Goal: Transaction & Acquisition: Purchase product/service

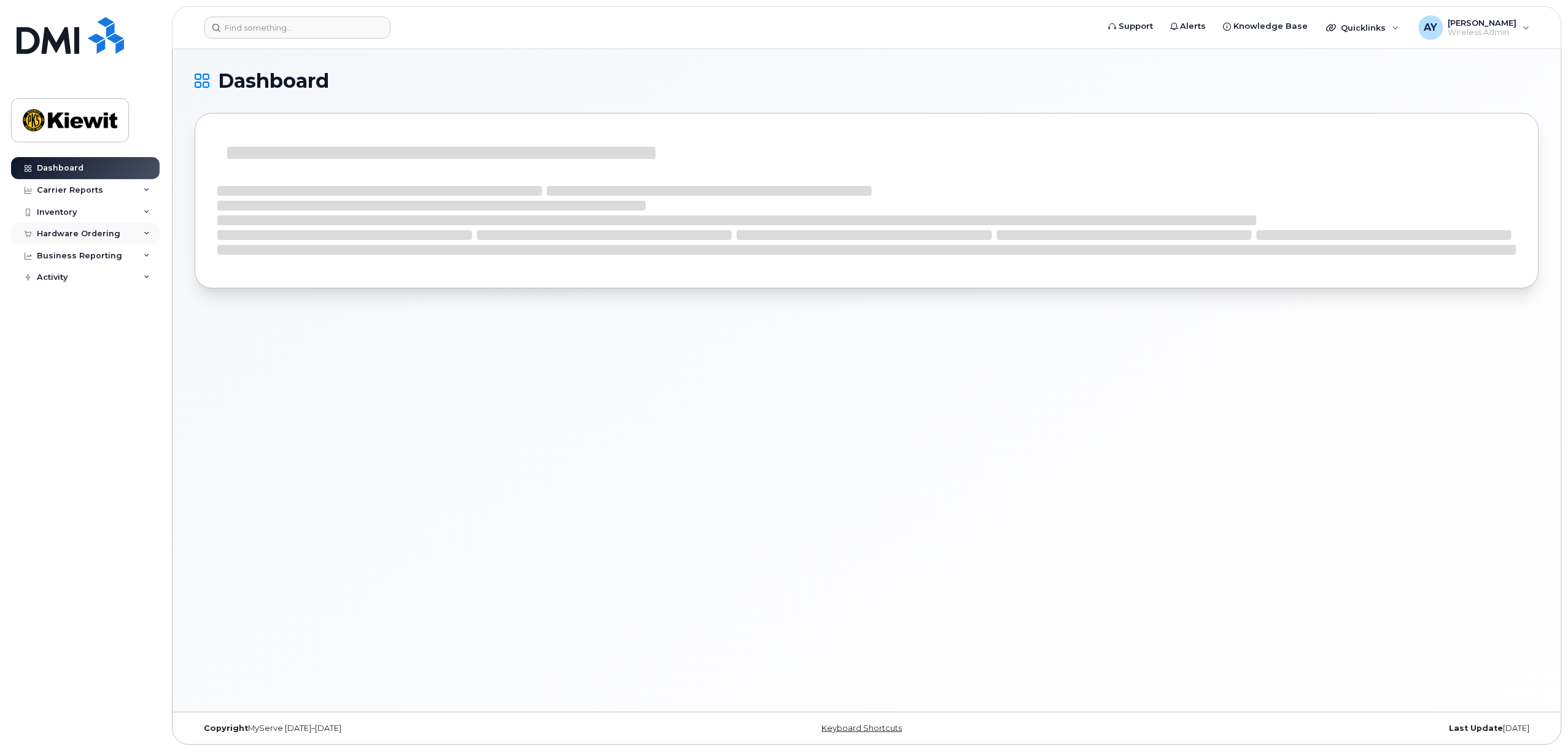
click at [60, 237] on div "Hardware Ordering" at bounding box center [79, 233] width 83 height 10
click at [82, 283] on link "Orders" at bounding box center [96, 279] width 127 height 23
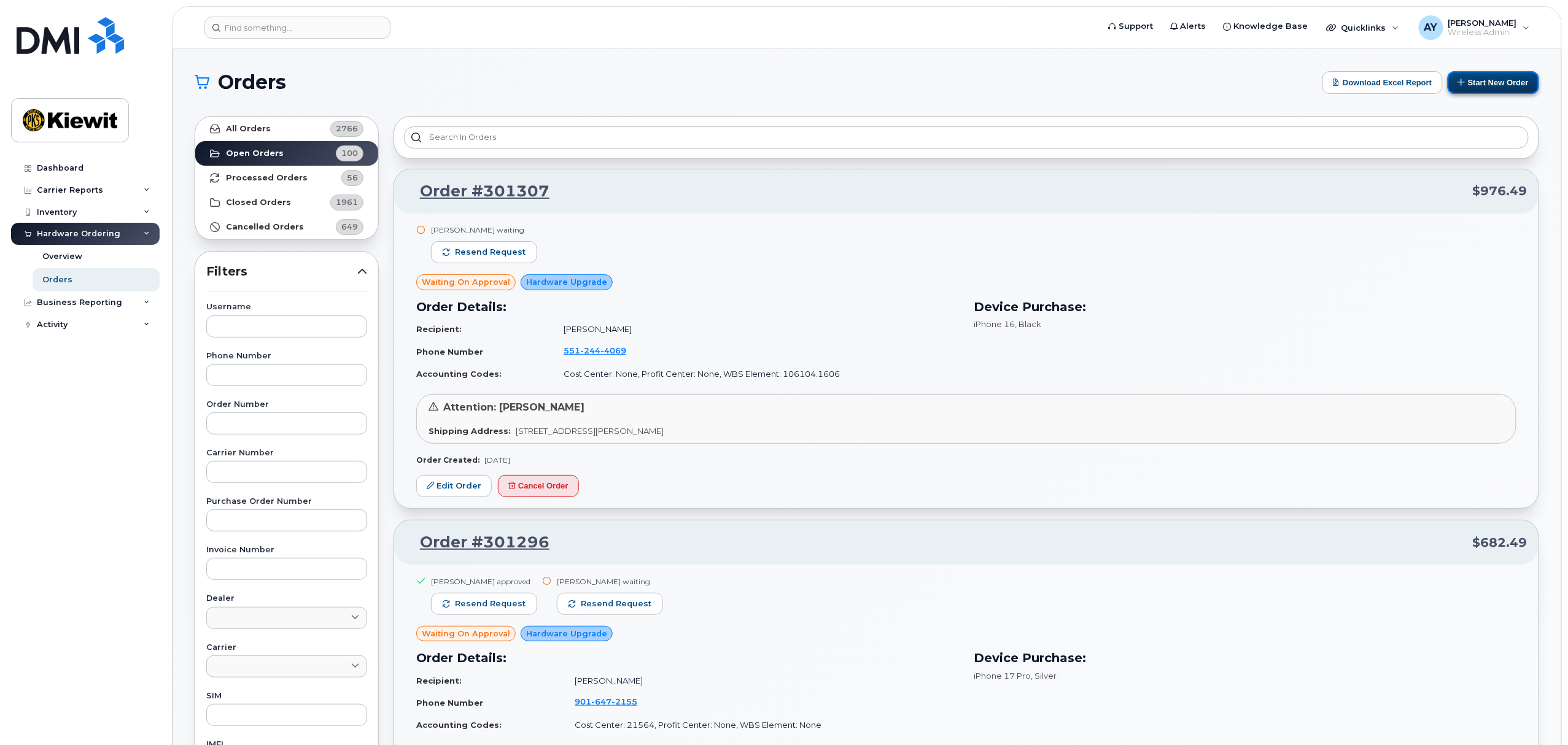
click at [1504, 82] on button "Start New Order" at bounding box center [1493, 83] width 91 height 22
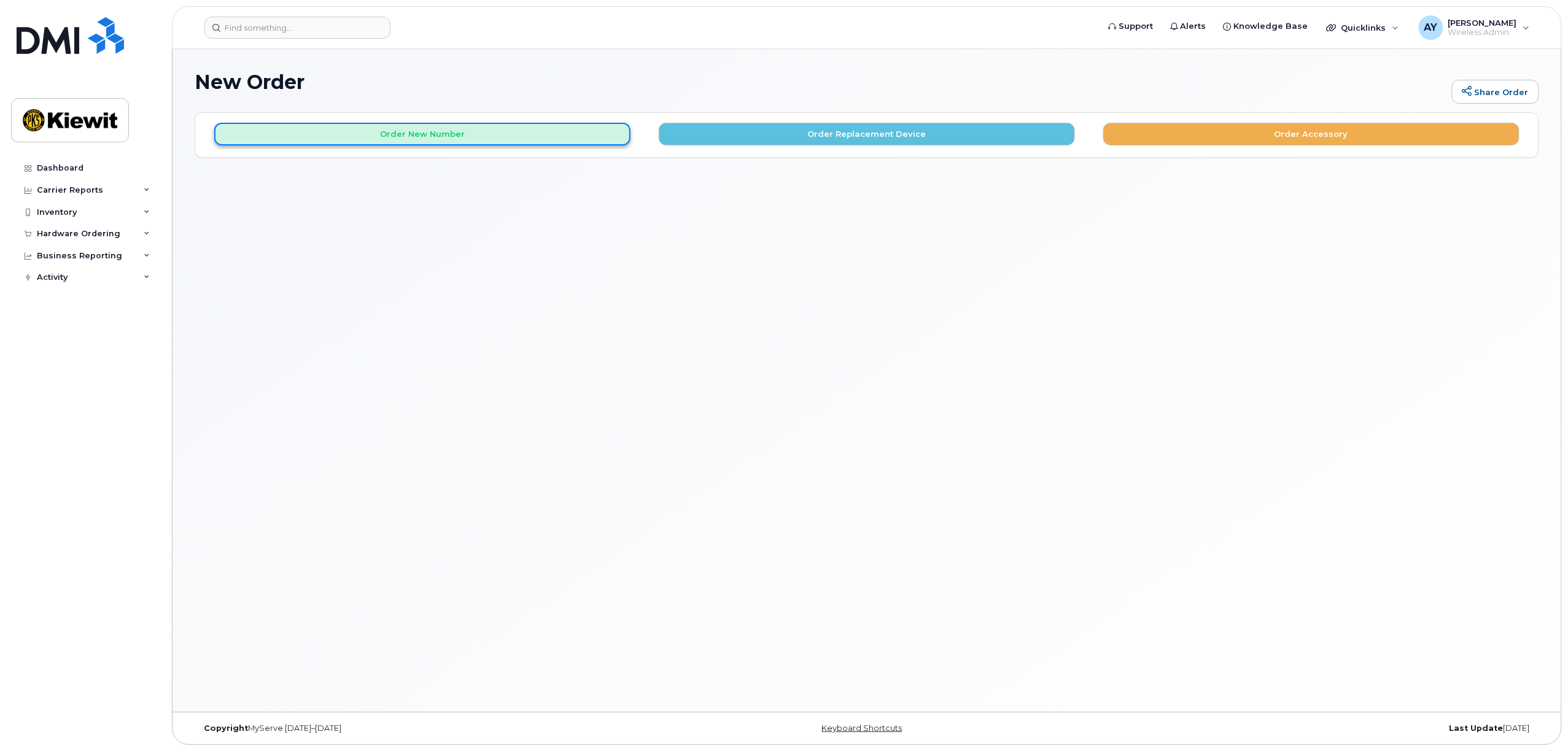
click at [464, 139] on button "Order New Number" at bounding box center [422, 134] width 416 height 22
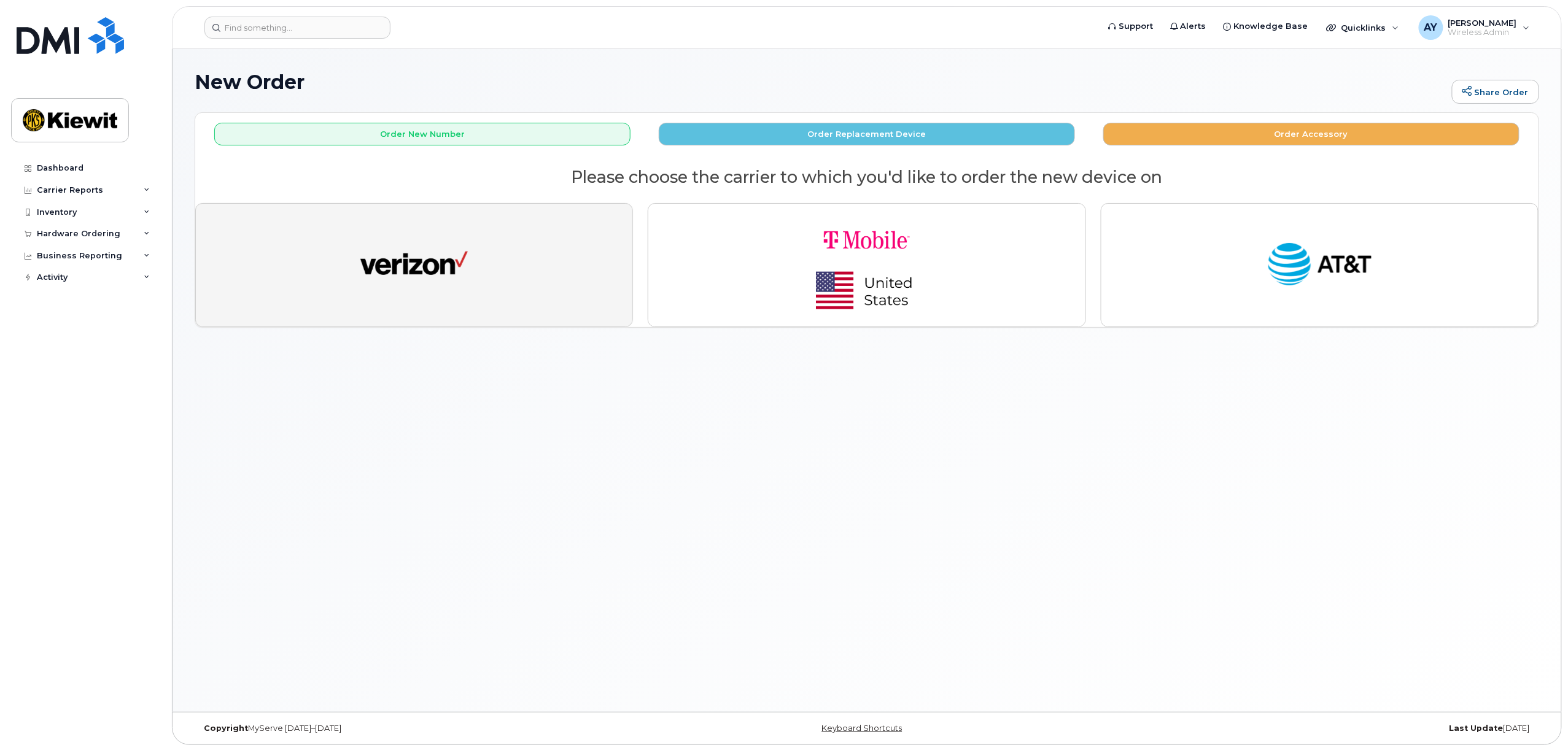
click at [449, 222] on button "button" at bounding box center [413, 265] width 437 height 124
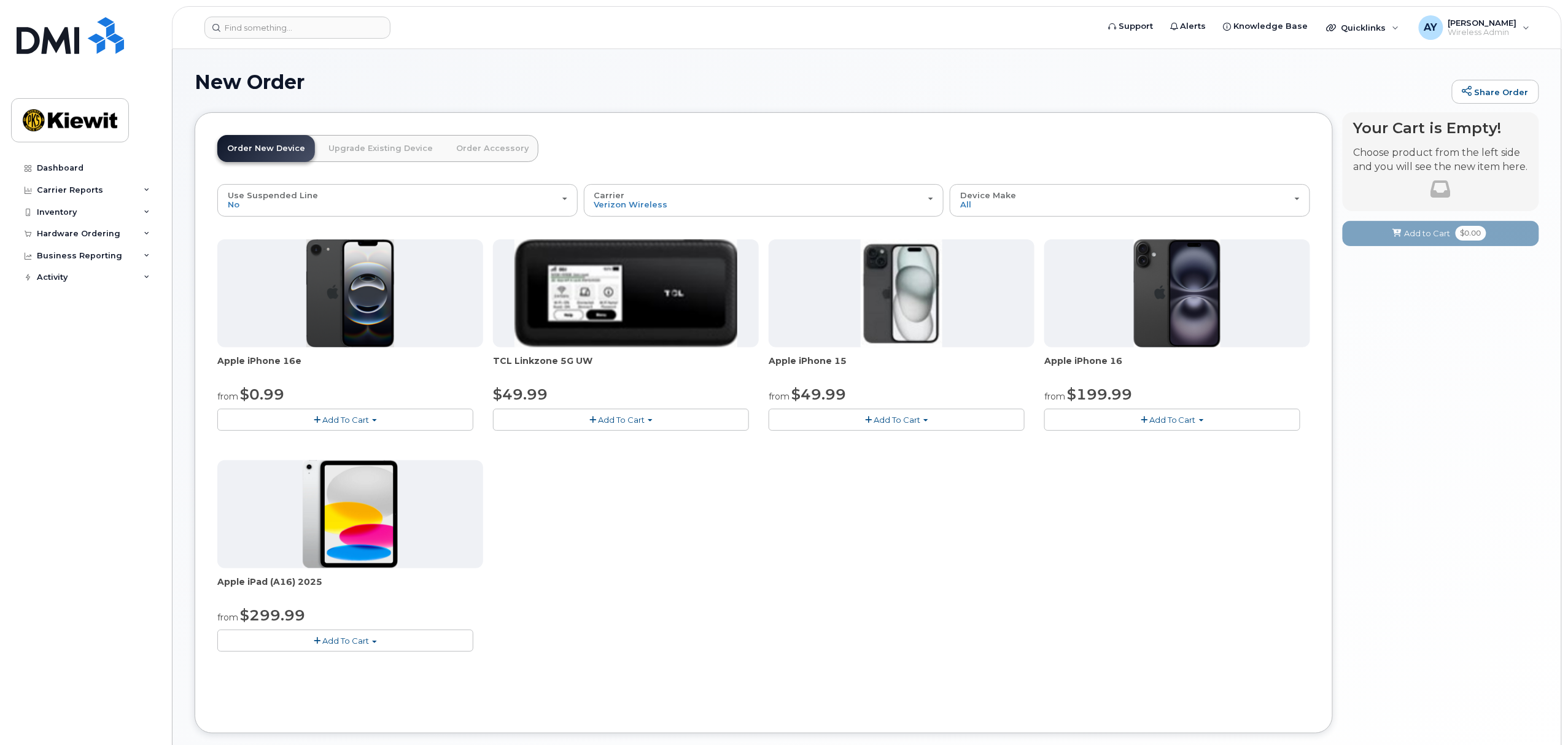
click at [379, 644] on button "Add To Cart" at bounding box center [345, 640] width 256 height 22
click at [367, 660] on link "$299.99 - 2 Year Activation (128GB)" at bounding box center [305, 663] width 169 height 15
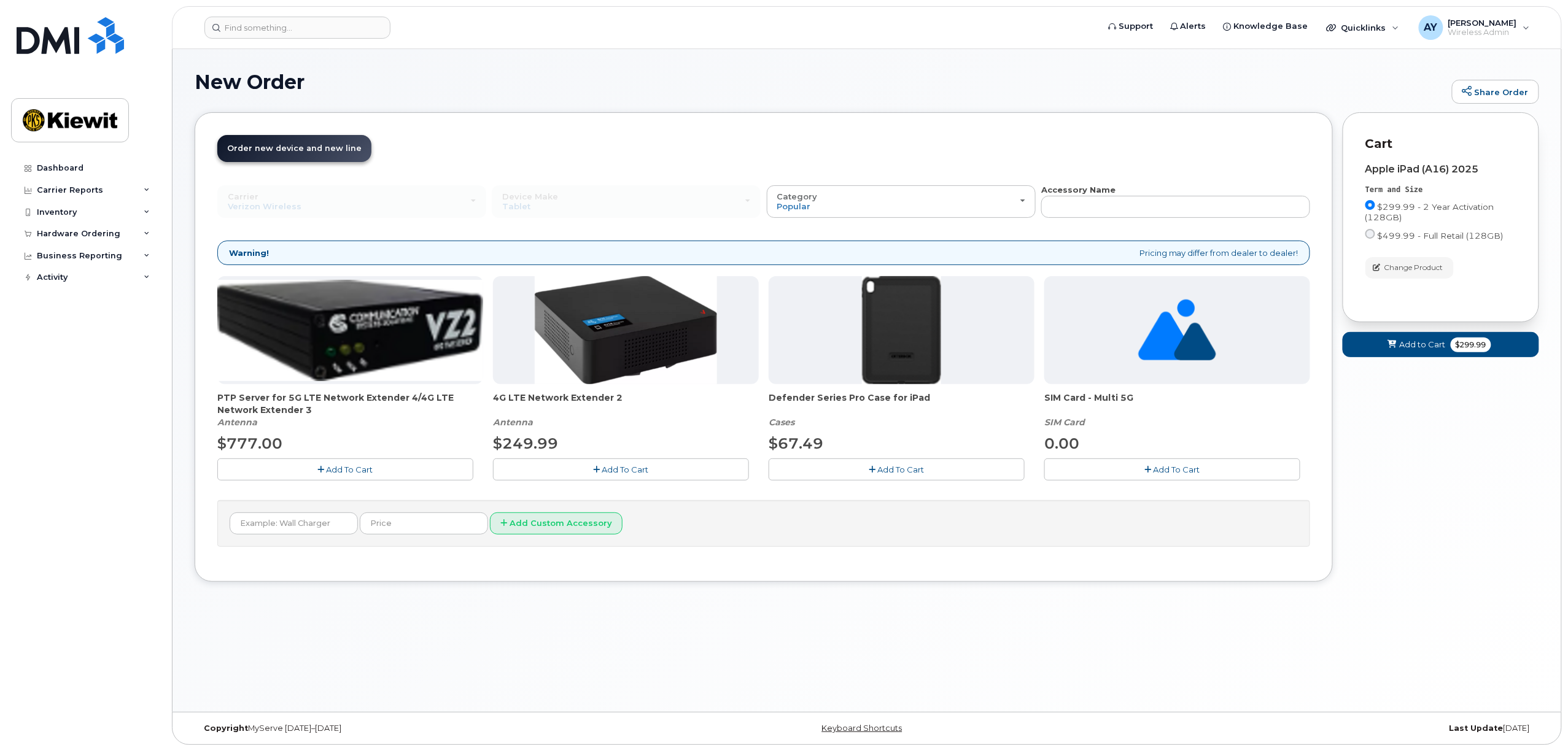
click at [904, 471] on span "Add To Cart" at bounding box center [901, 469] width 47 height 10
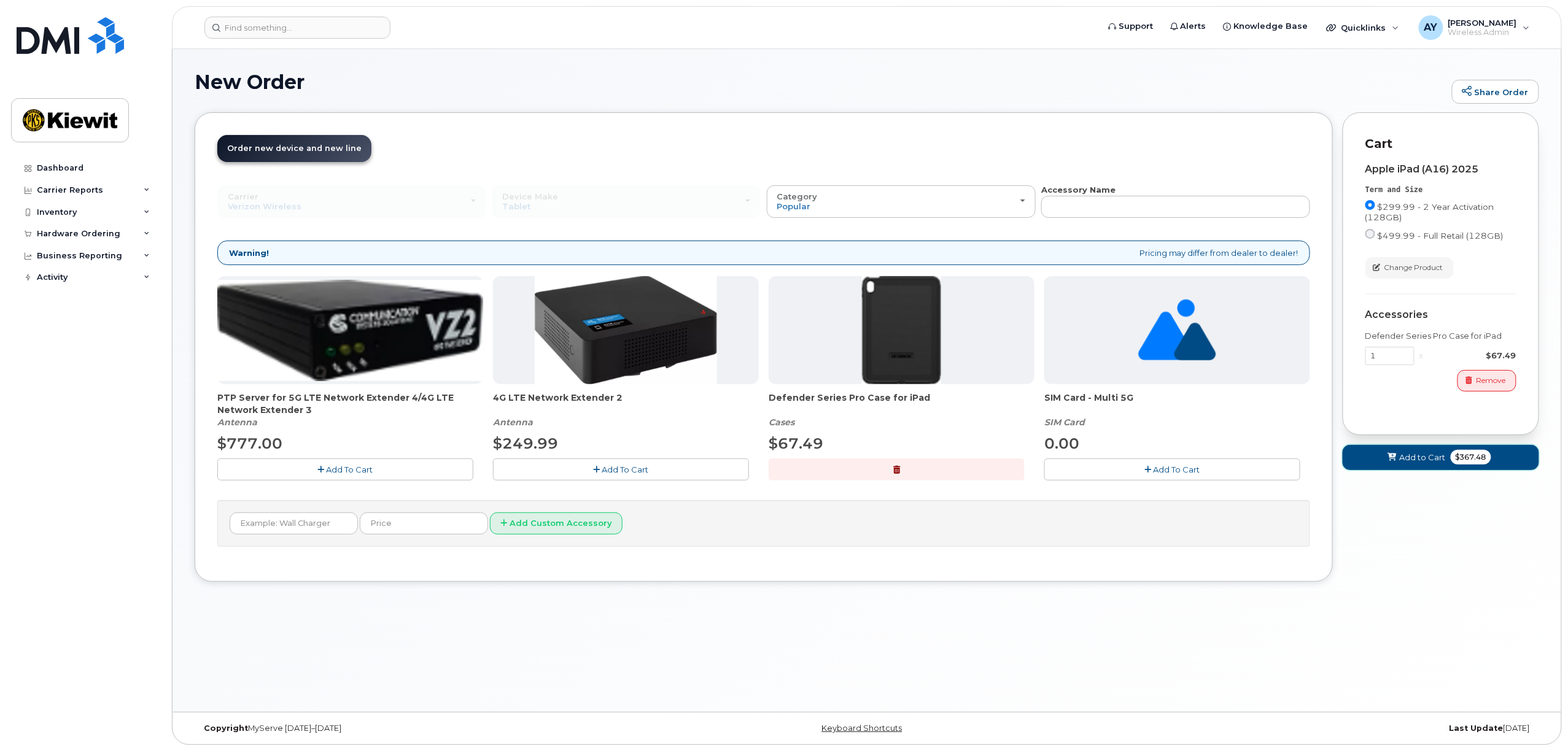
click at [1412, 460] on span "Add to Cart" at bounding box center [1422, 457] width 46 height 12
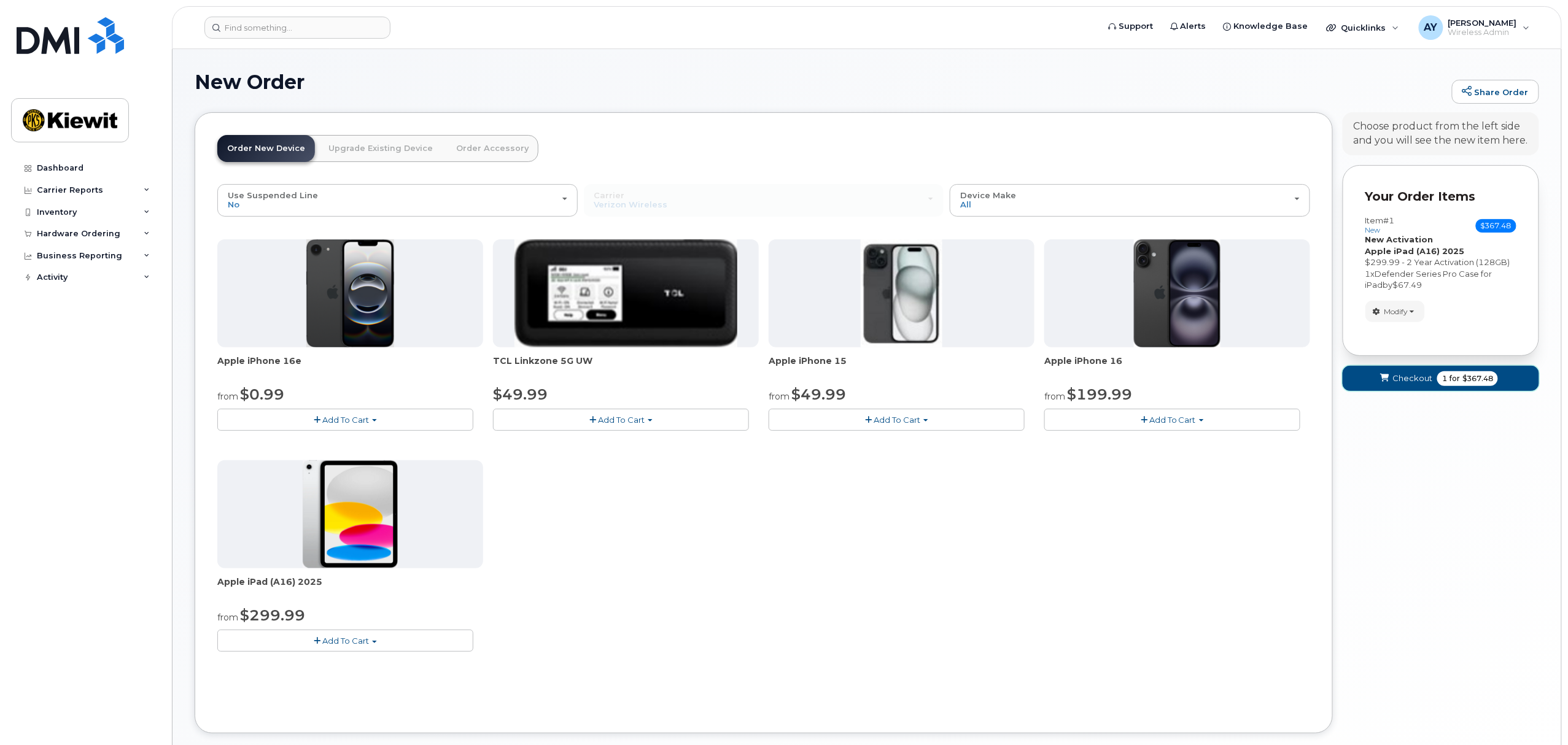
click at [1400, 387] on button "Checkout 1 for $367.48" at bounding box center [1440, 378] width 197 height 25
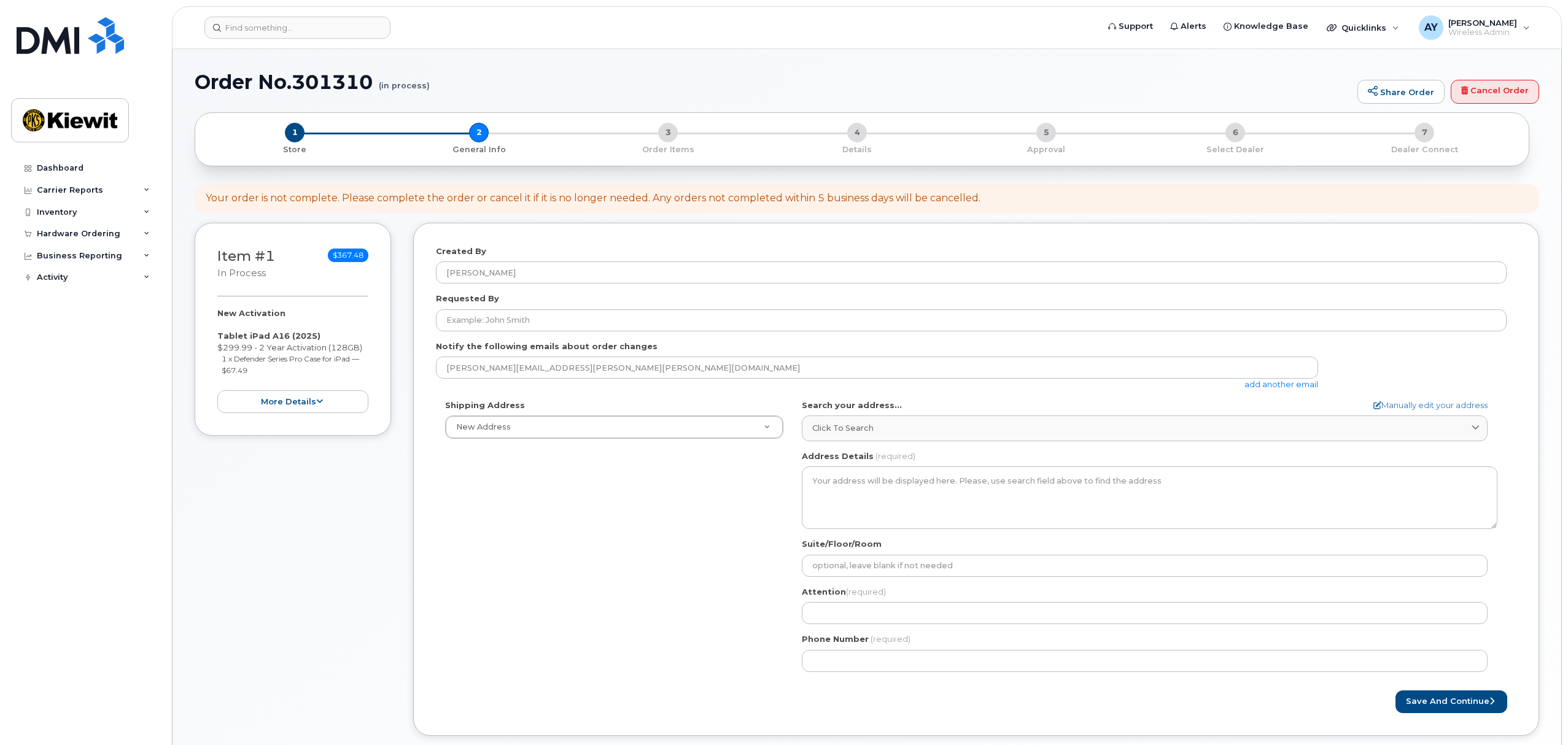
select select
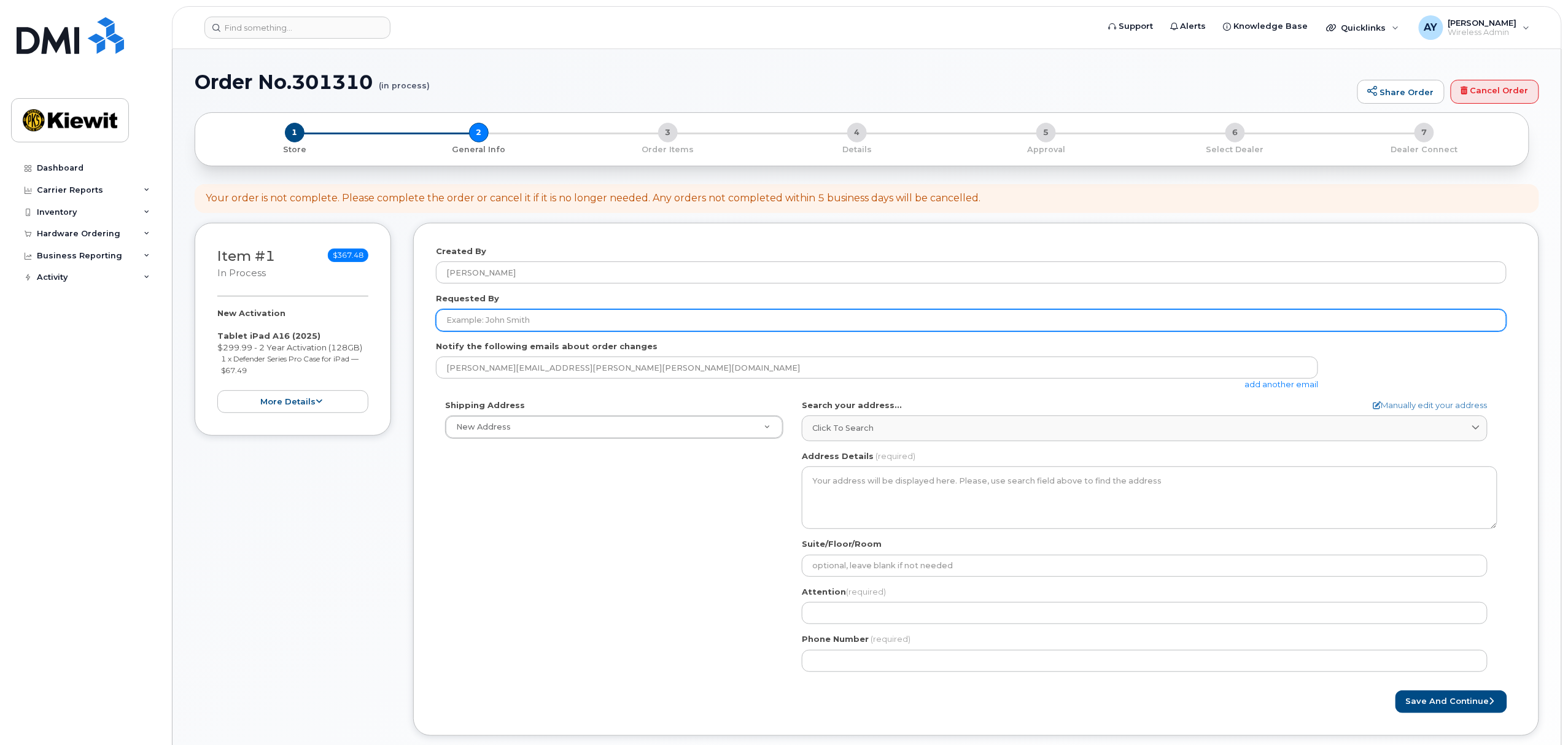
click at [502, 317] on input "Requested By" at bounding box center [971, 321] width 1070 height 22
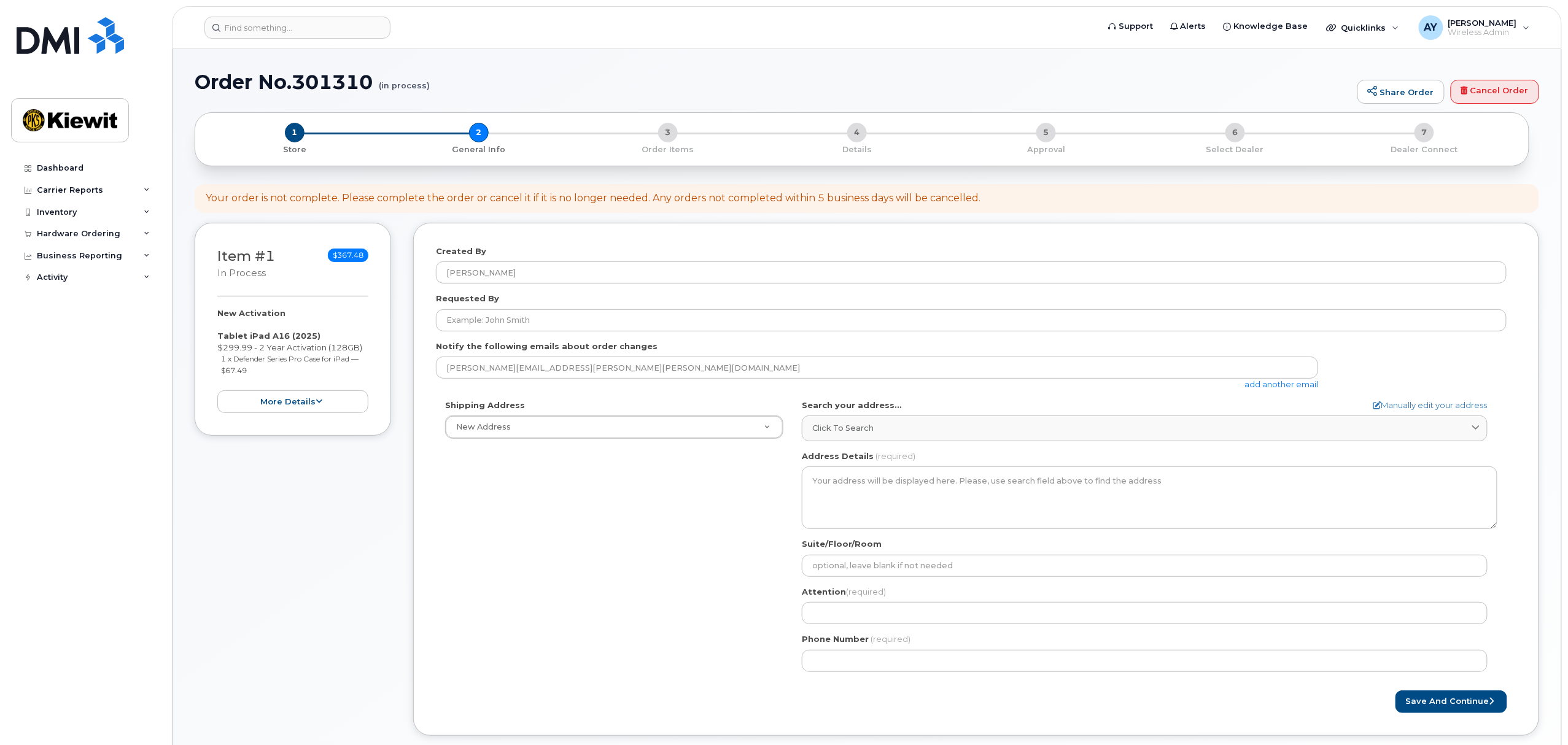
click at [45, 520] on div "Dashboard Carrier Reports Monthly Billing Data Daily Data Pooling Average Costi…" at bounding box center [87, 442] width 152 height 569
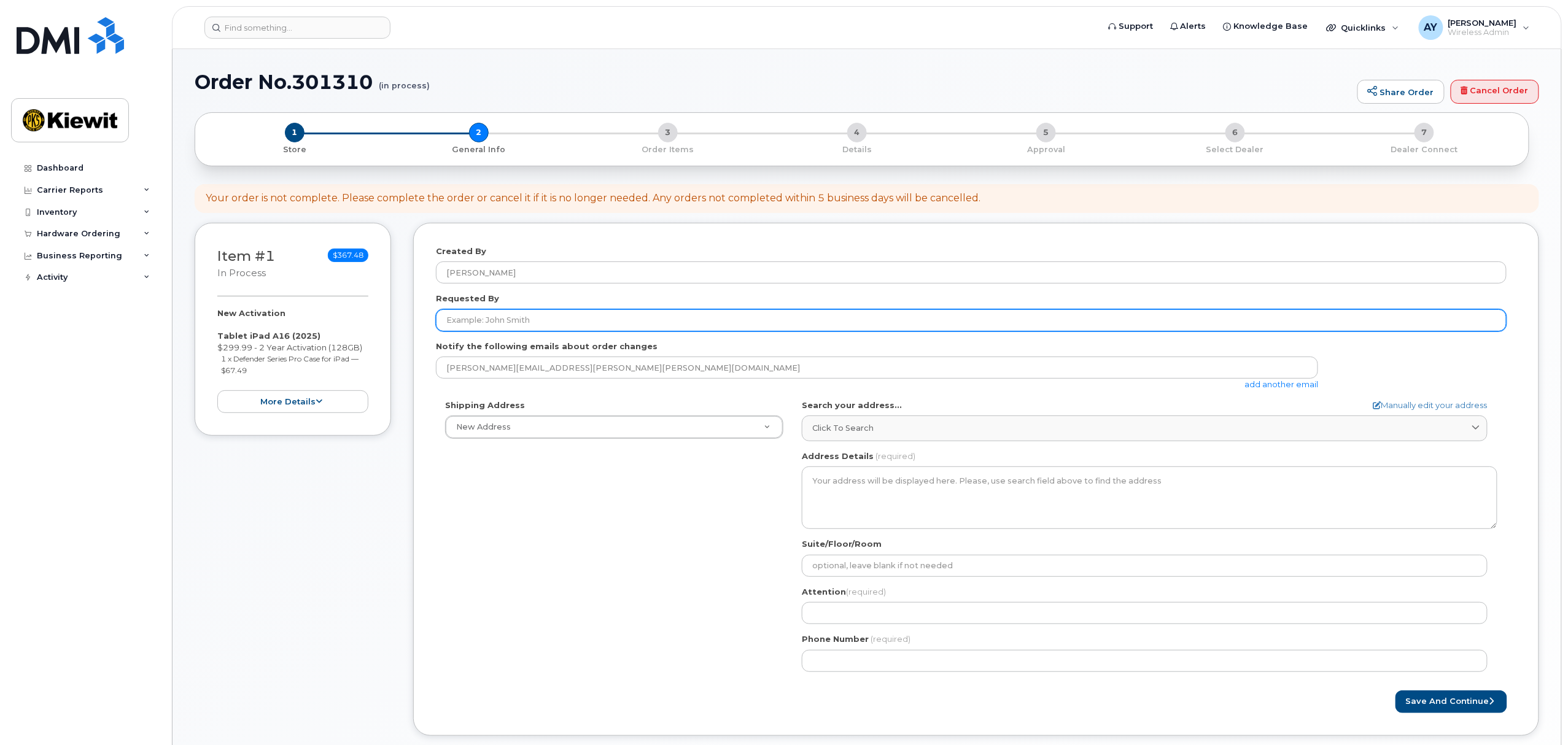
click at [519, 327] on input "Requested By" at bounding box center [971, 321] width 1070 height 22
paste input "Miguel.Bello"
click at [477, 315] on input "Miguel.Bello" at bounding box center [971, 321] width 1070 height 22
type input "[PERSON_NAME]"
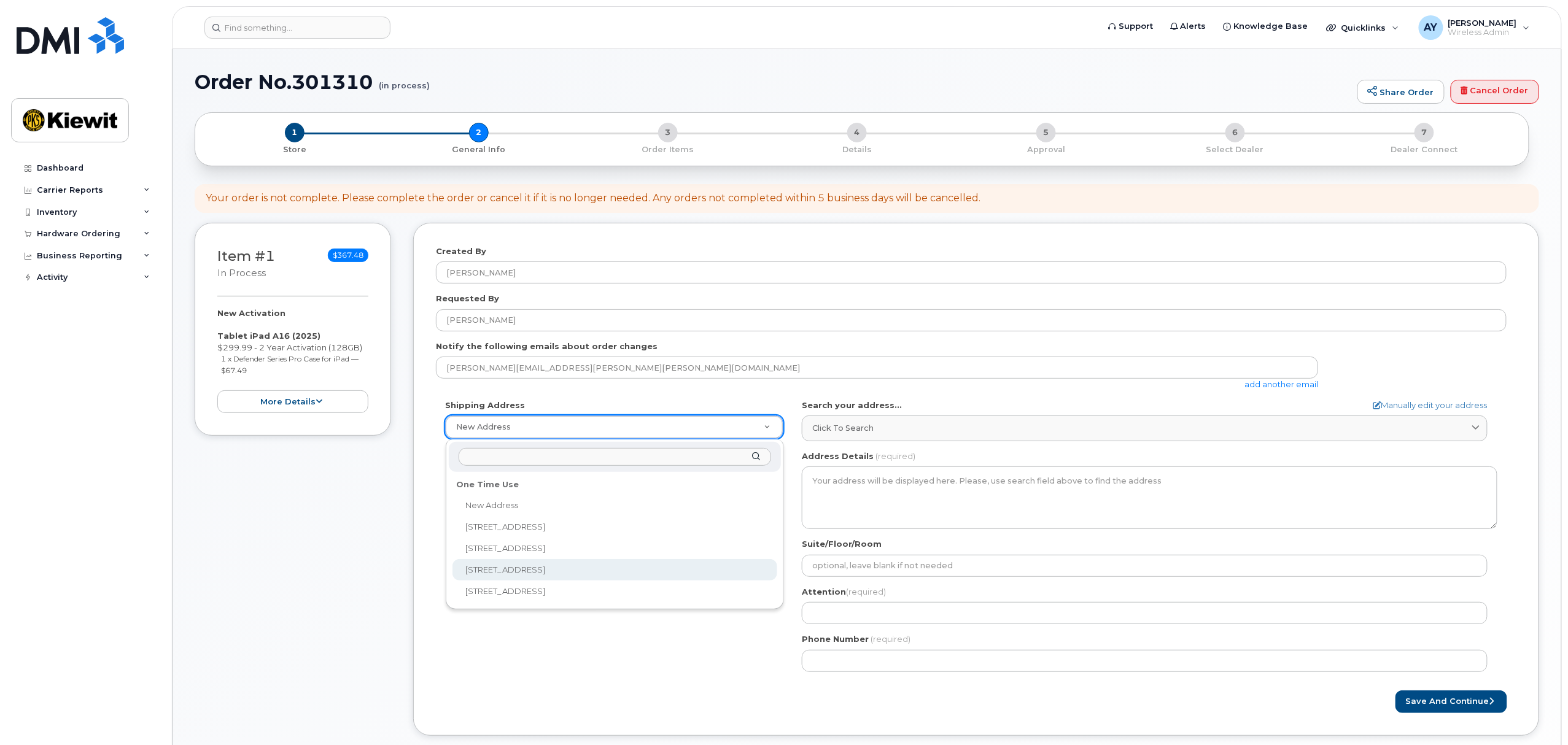
select select "5601 Green Valley Dr Ste 700"
type textarea "5601 Green Valley Dr Ste 700 MINNEAPOLIS MN 55437-1145 UNITED STATES"
type input "STE 700"
type input "Jalene Flicek"
type input "9136387833"
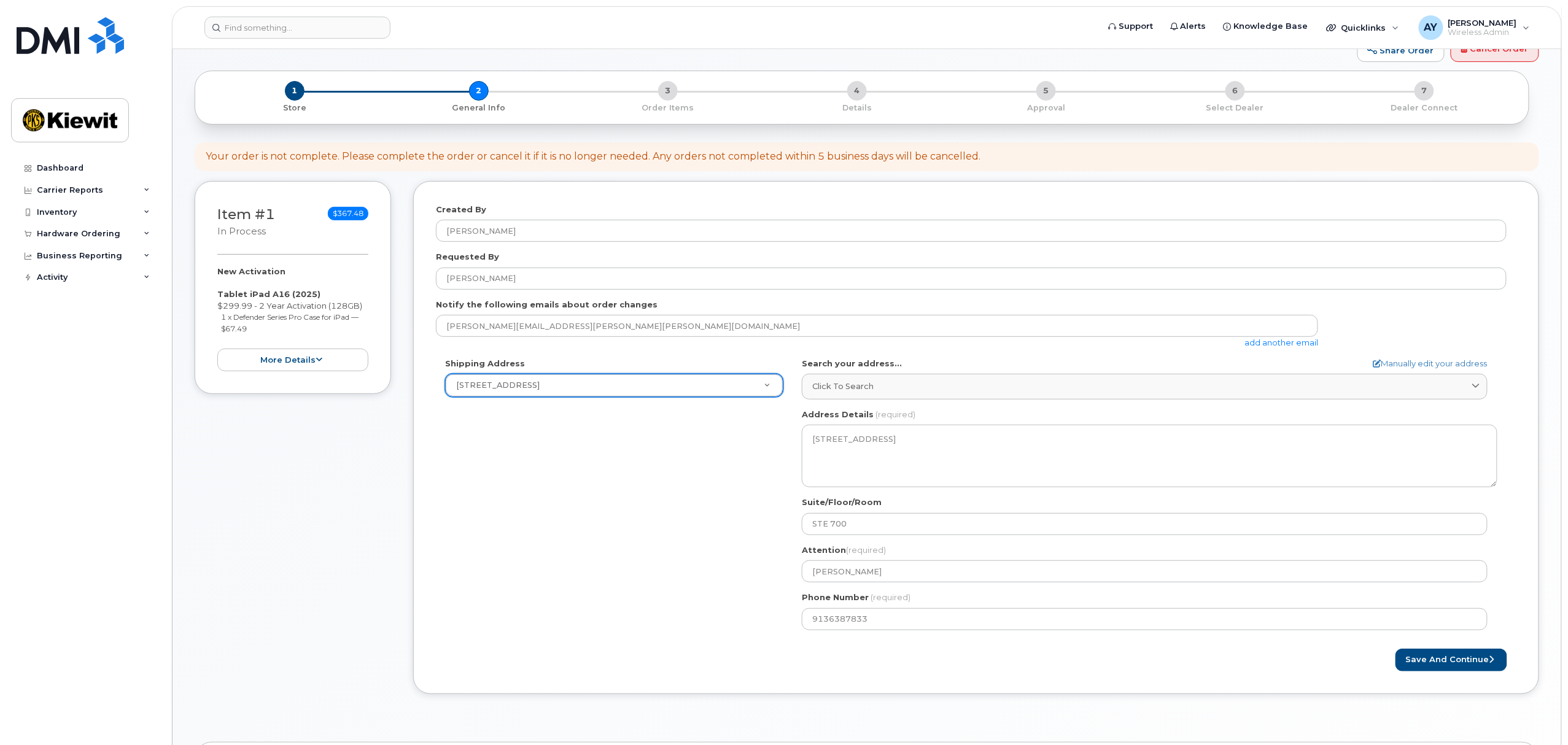
scroll to position [82, 0]
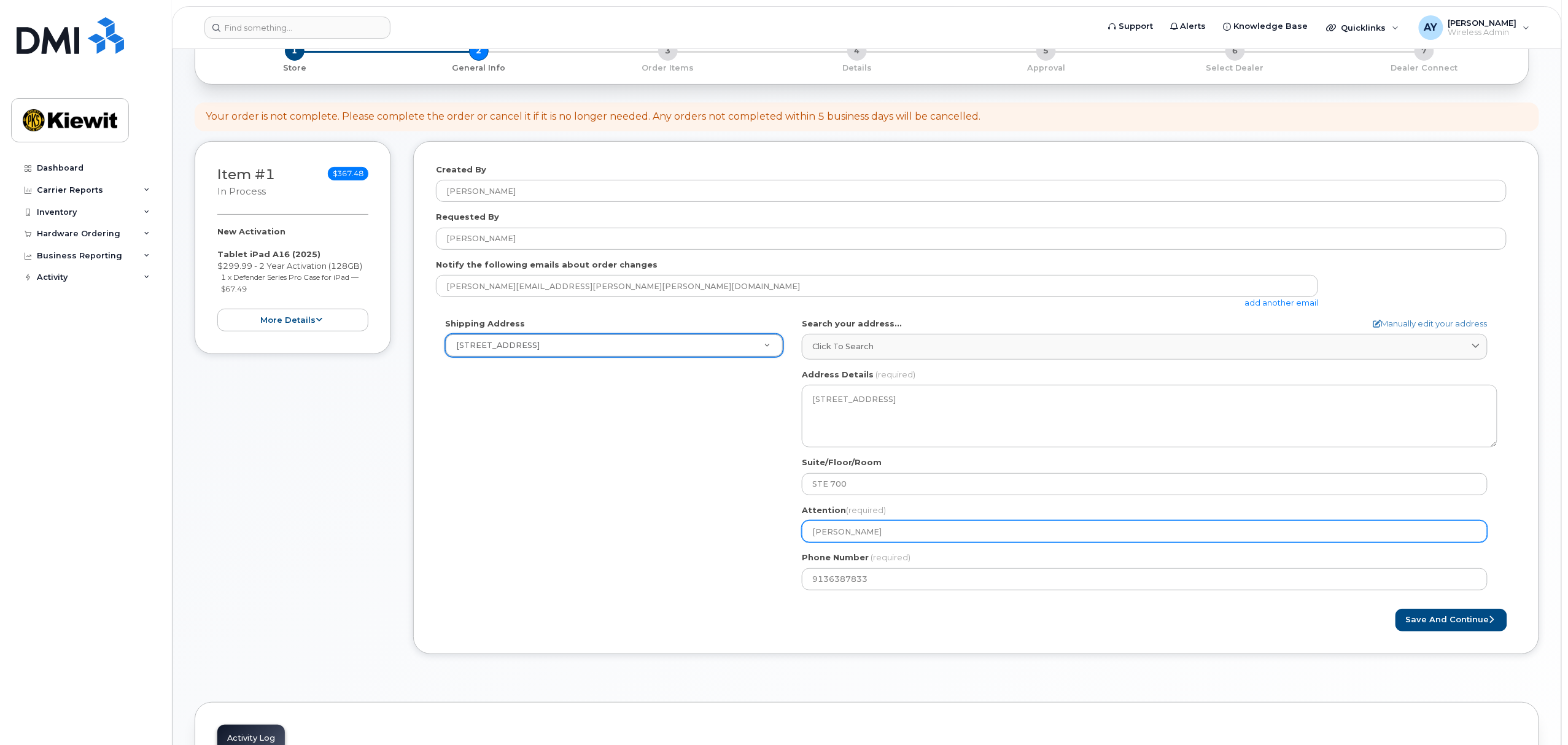
click at [832, 535] on input "Jalene Flicek" at bounding box center [1144, 532] width 685 height 22
select select
type input "M"
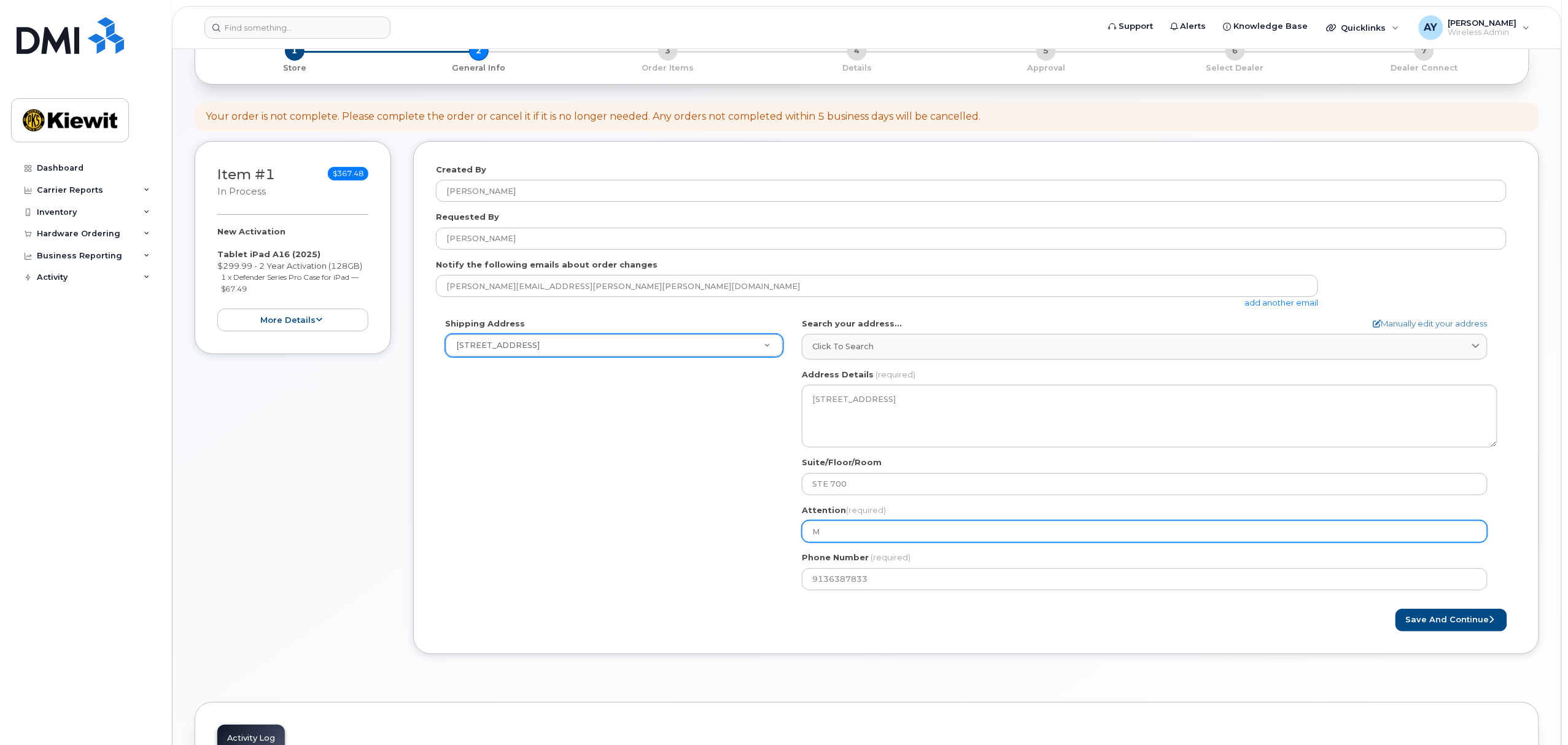
select select
type input "Mi"
select select
type input "Mig"
select select
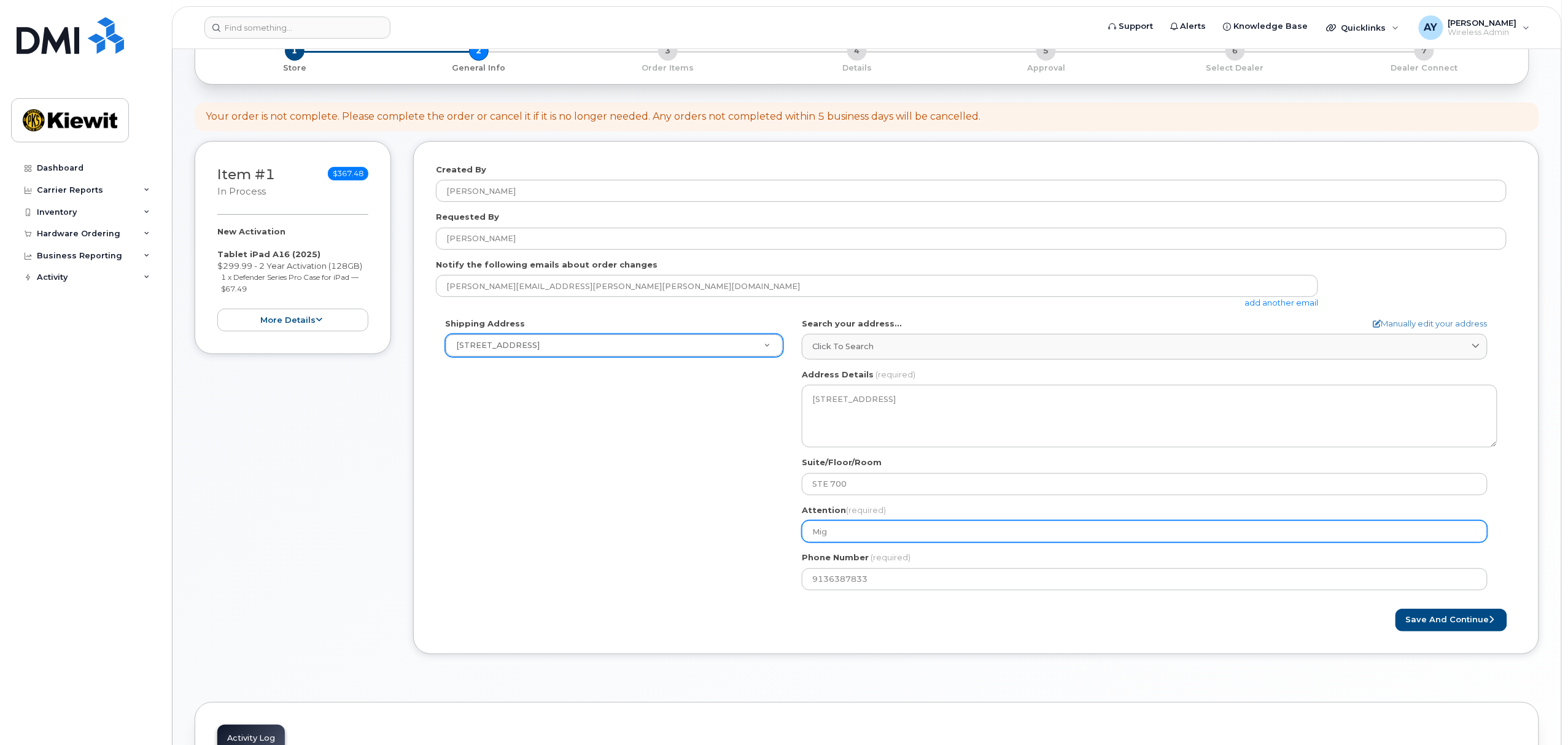
type input "Migu"
select select
type input "Migue"
select select
type input "Miguel"
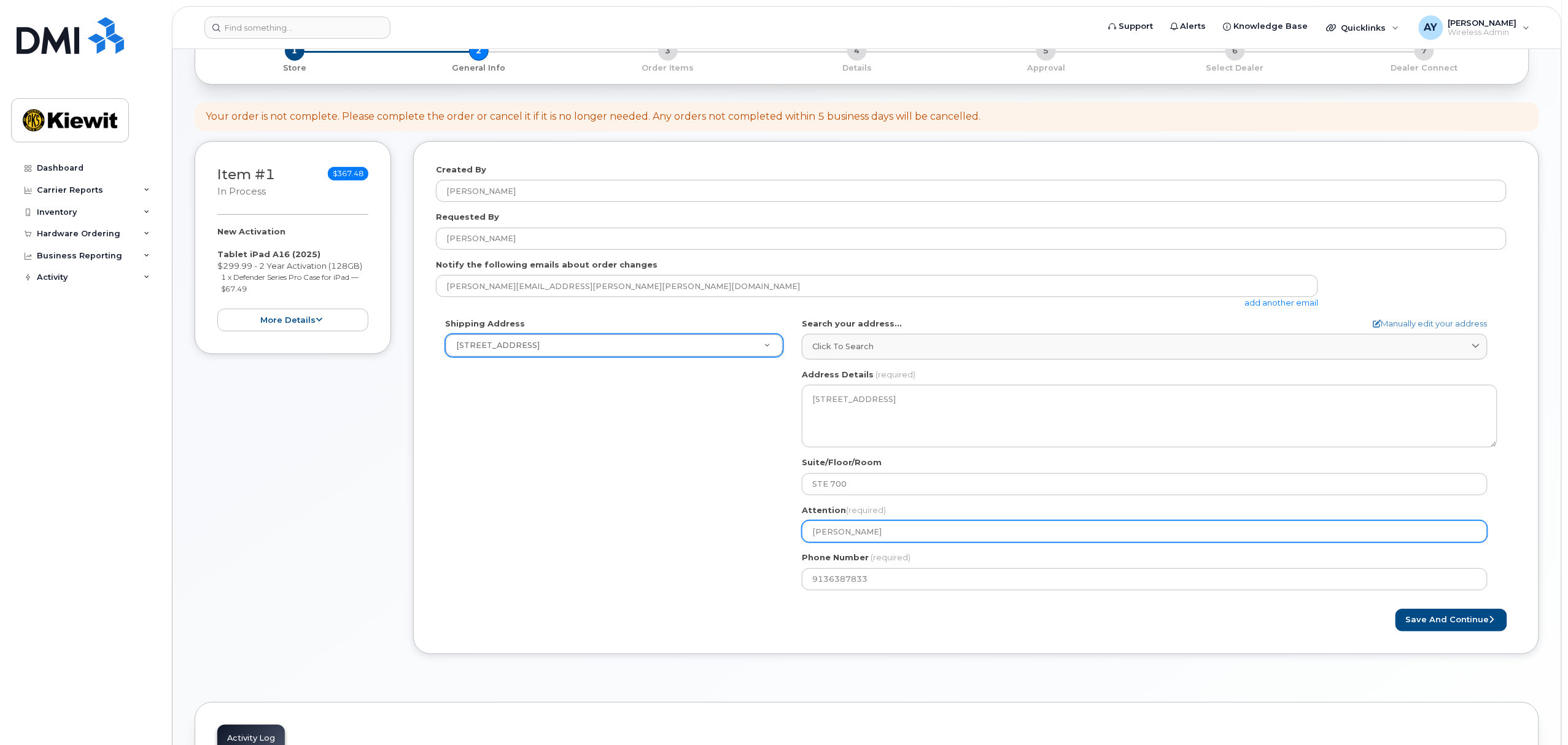
select select
type input "Miguel B"
select select
type input "Miguel Be"
select select
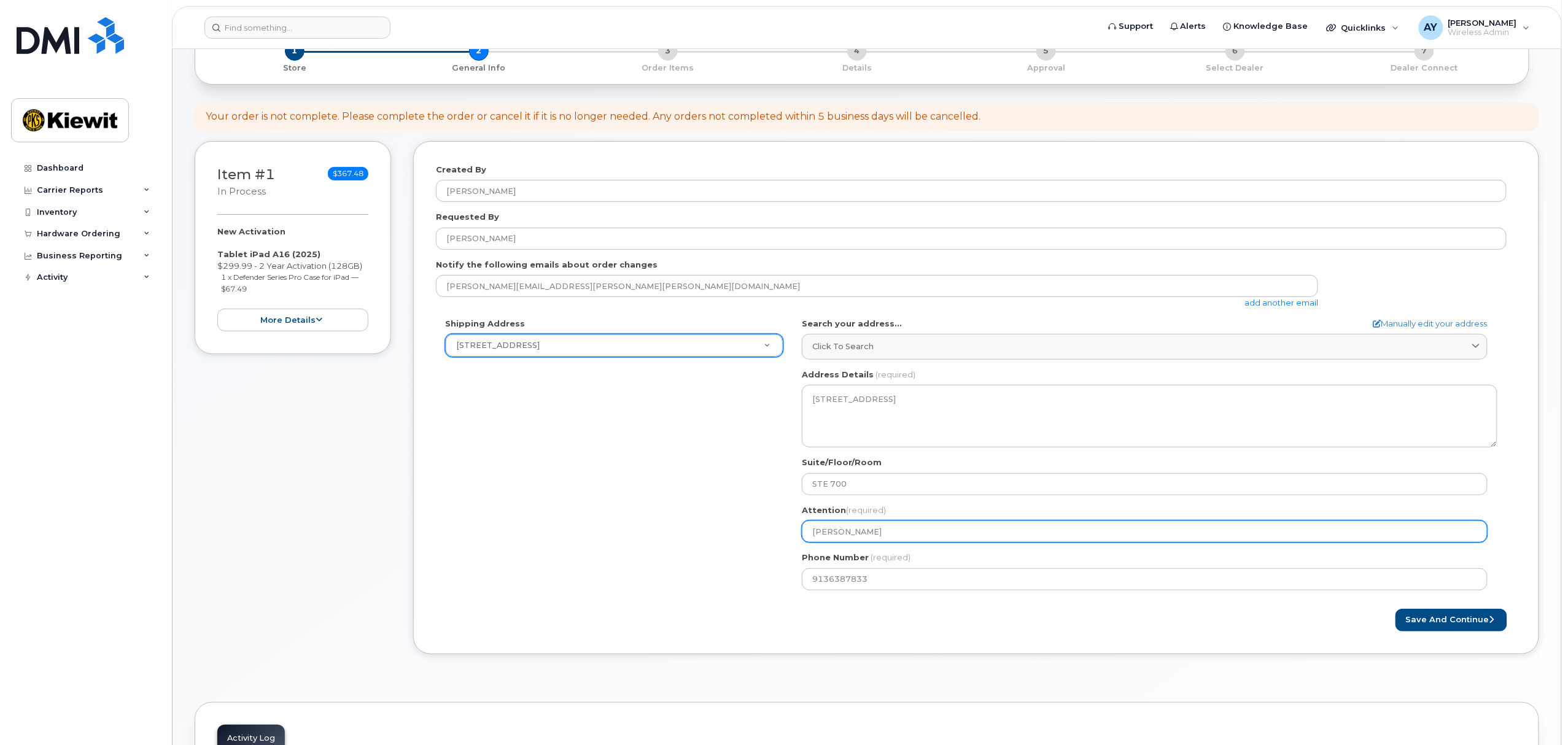
type input "Miguel Bel"
select select
type input "Miguel Bell"
select select
type input "[PERSON_NAME]"
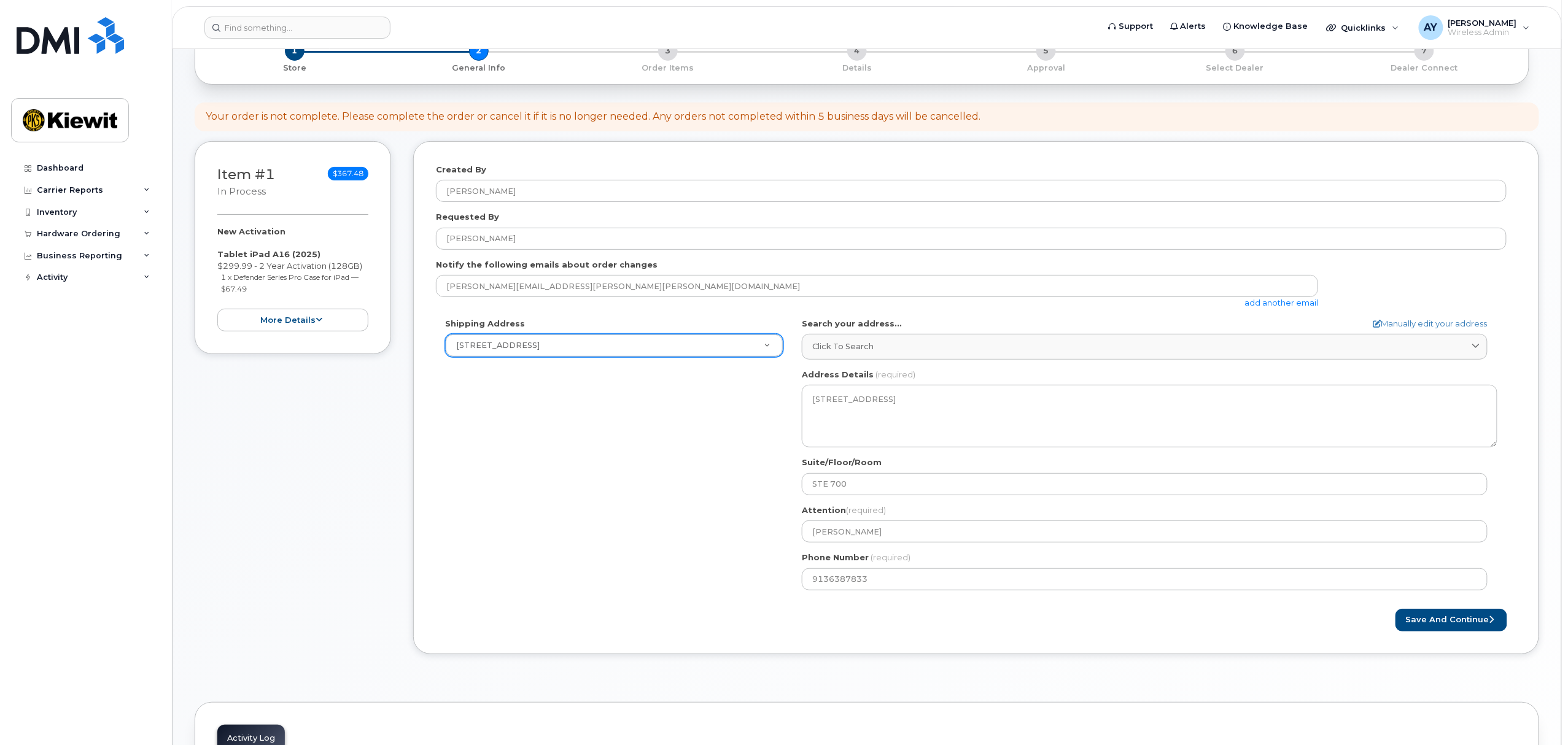
click at [1523, 476] on div "Created By Andrew Yee Requested By Miguel Bello Notify the following emails abo…" at bounding box center [976, 398] width 1126 height 513
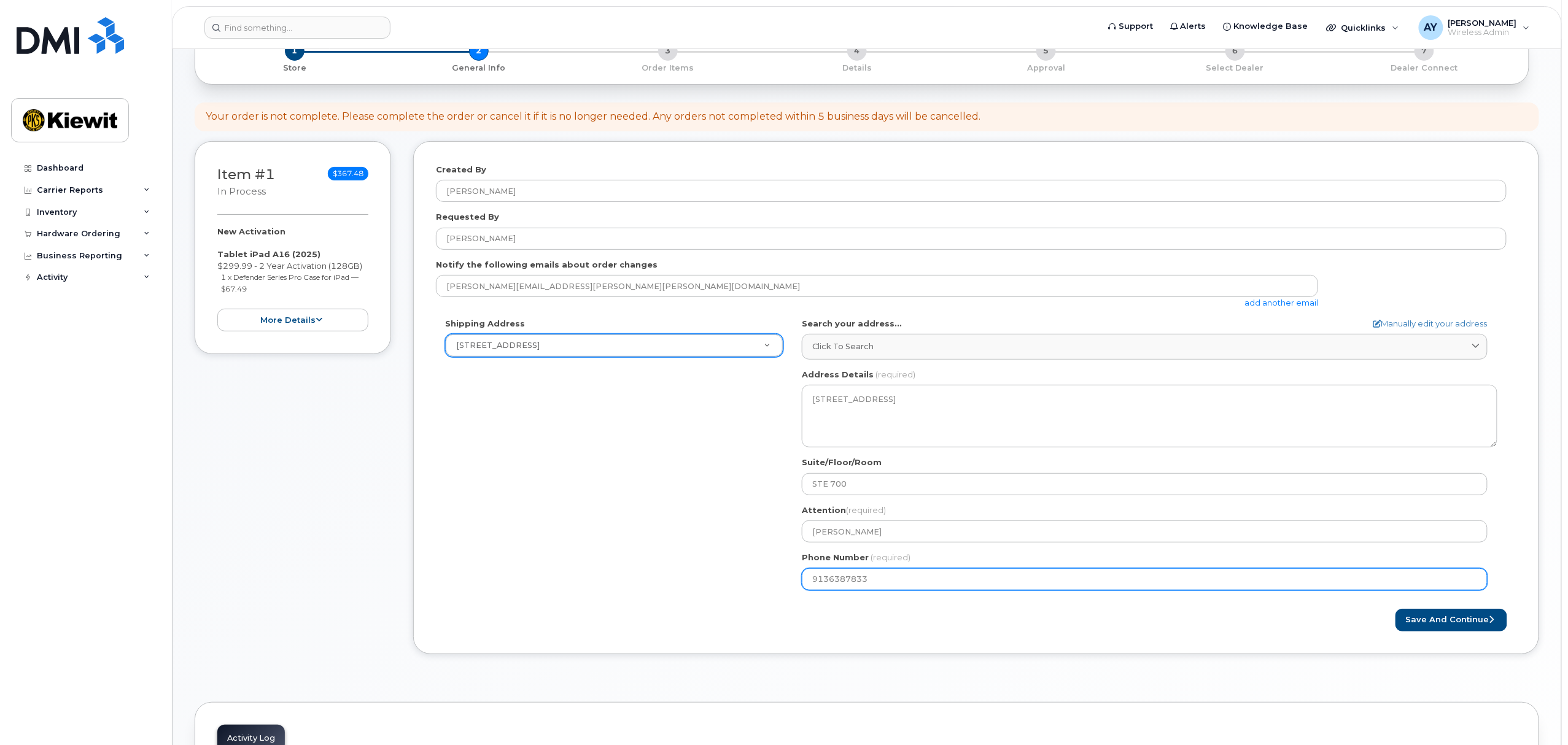
click at [850, 587] on input "9136387833" at bounding box center [1144, 579] width 685 height 22
paste input "6615575025"
select select
type input "6615575025"
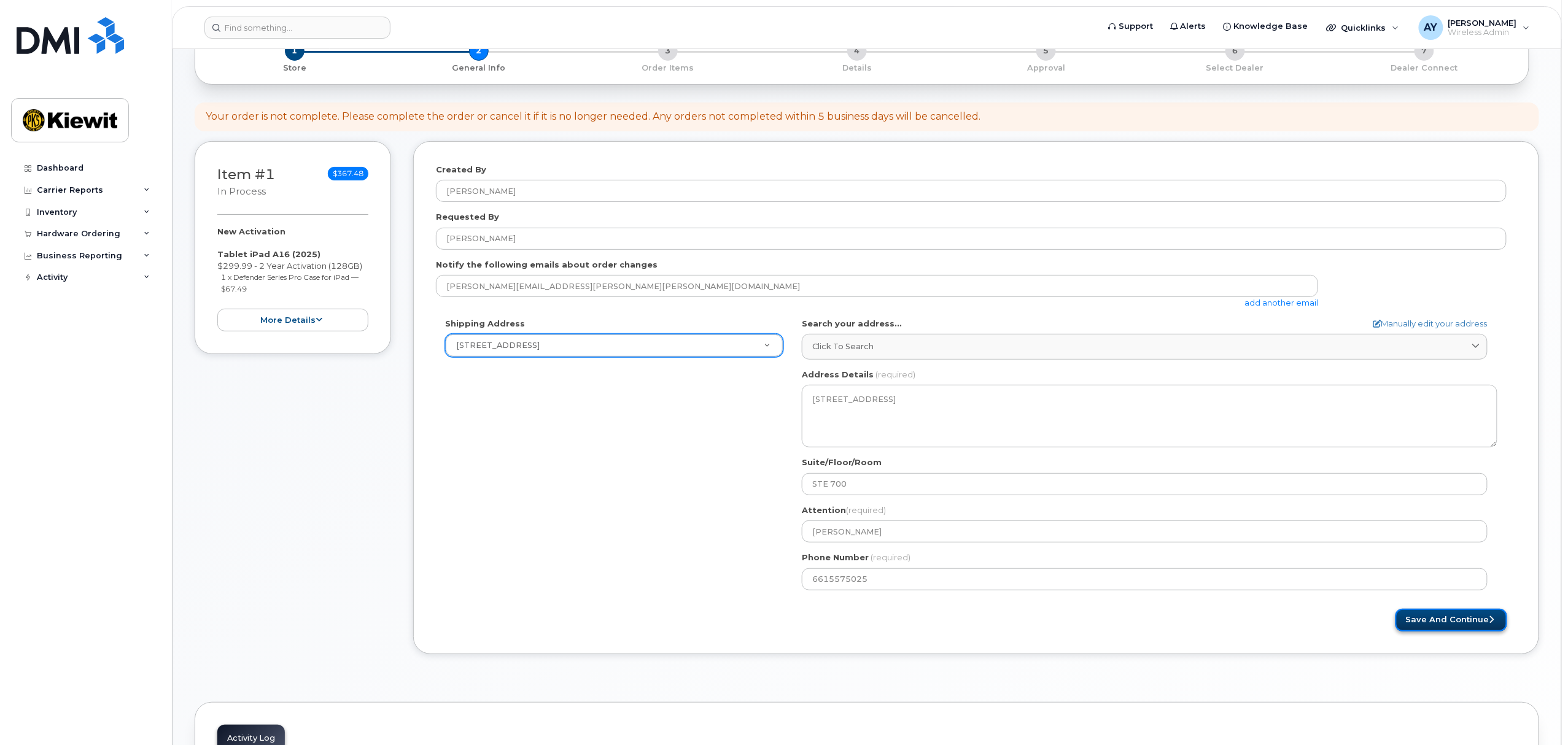
click at [1452, 622] on button "Save and Continue" at bounding box center [1451, 620] width 112 height 22
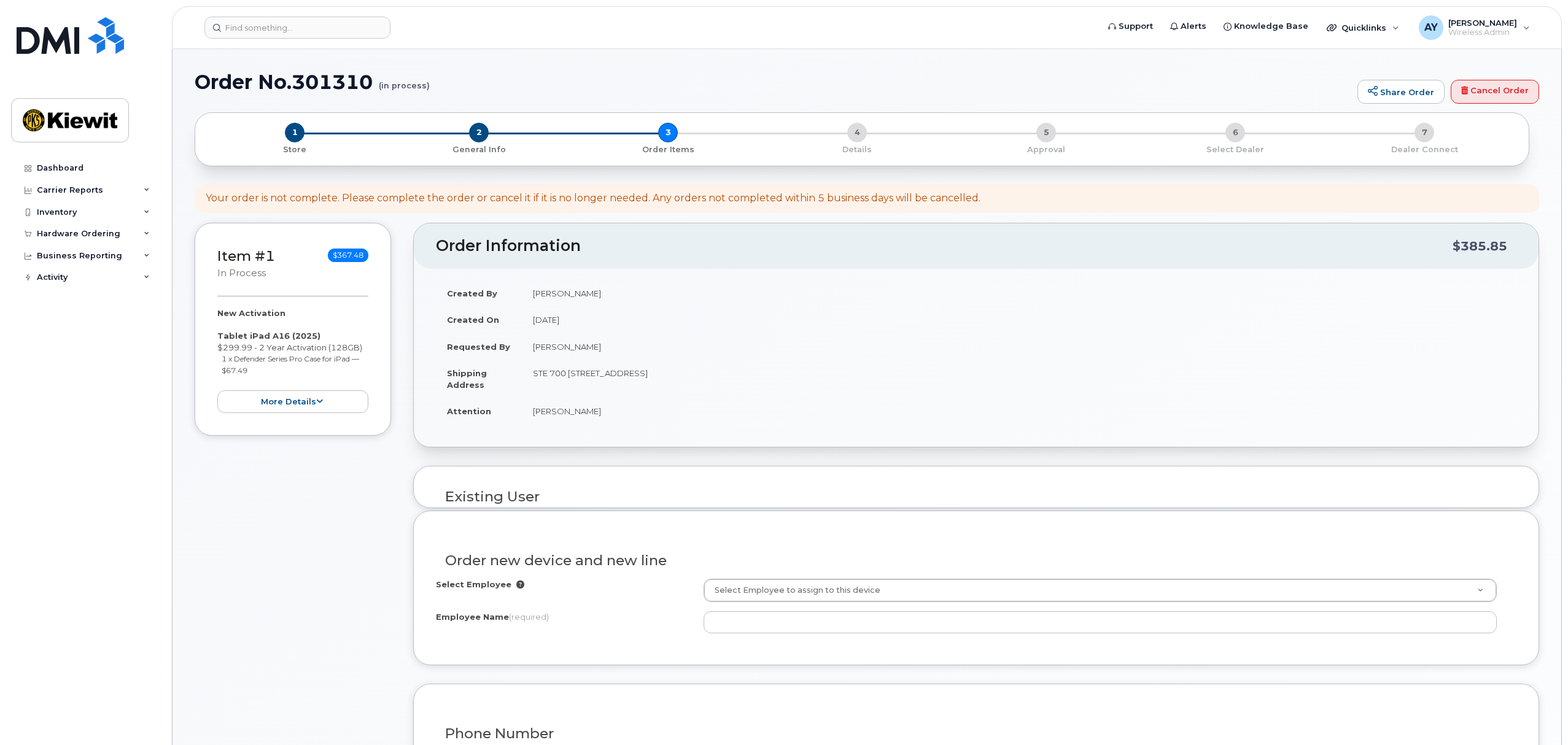
select select
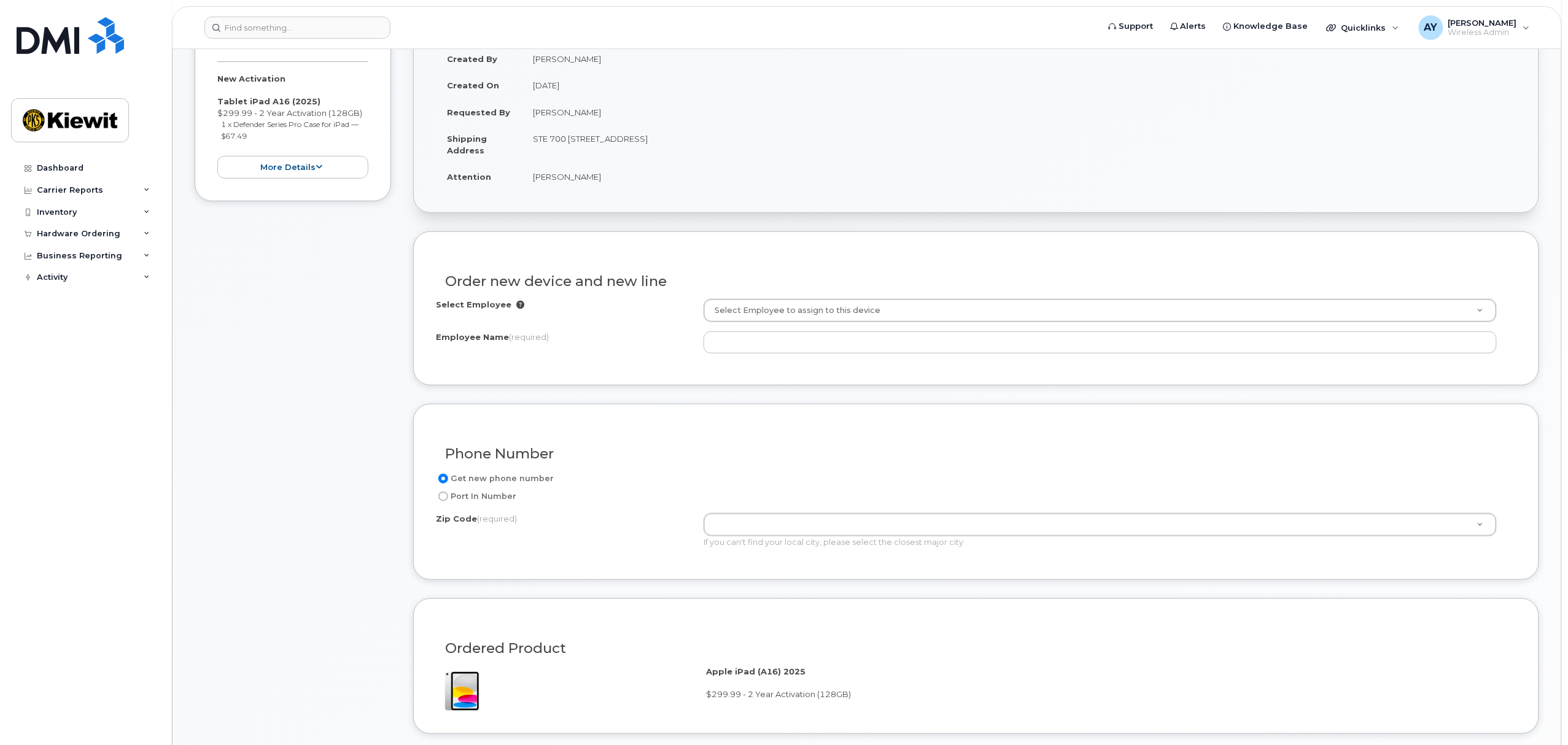
scroll to position [245, 0]
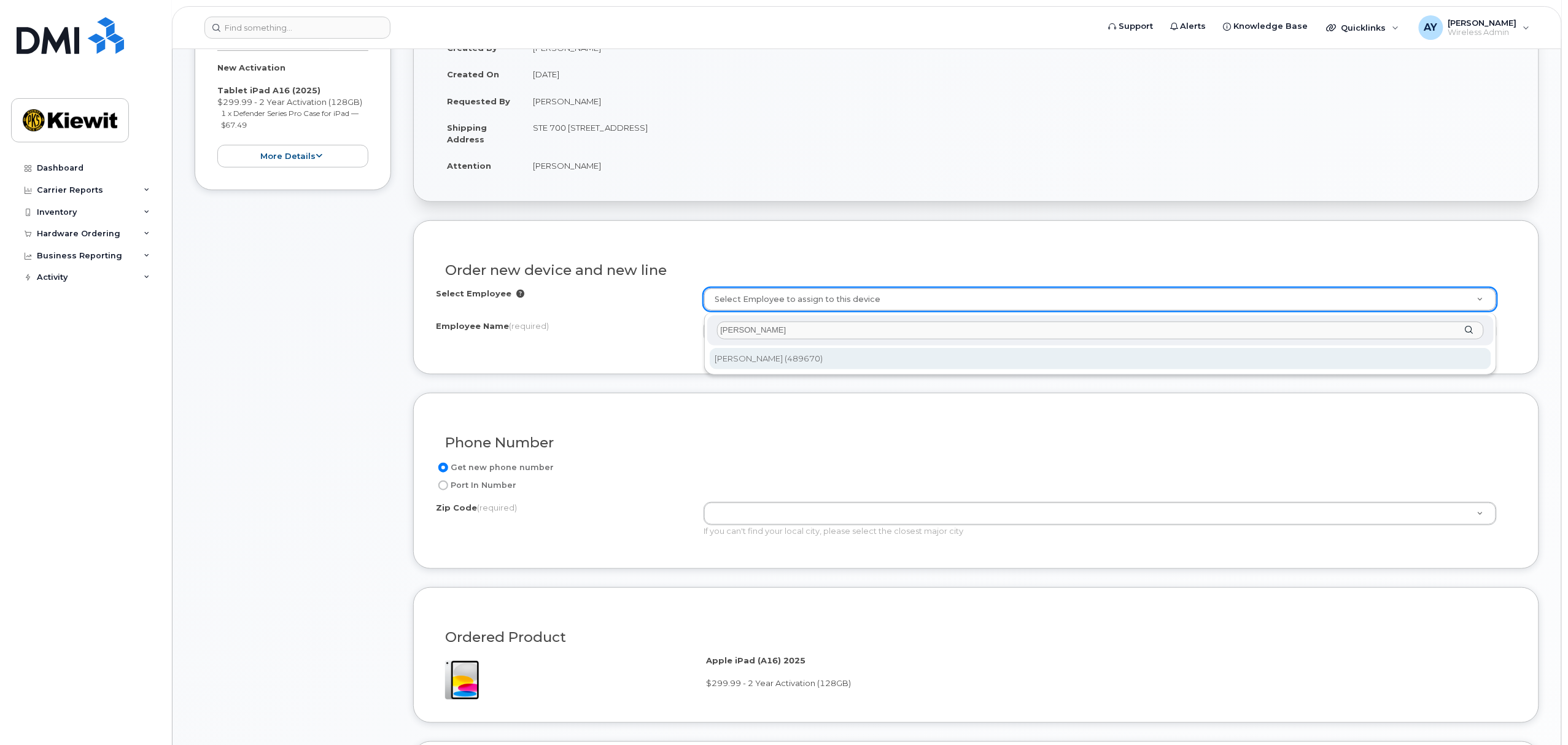
type input "Miguel Bello"
type input "2160506"
type input "Miguel Bello"
type input "5601 Green Valley Drive, Suite 700"
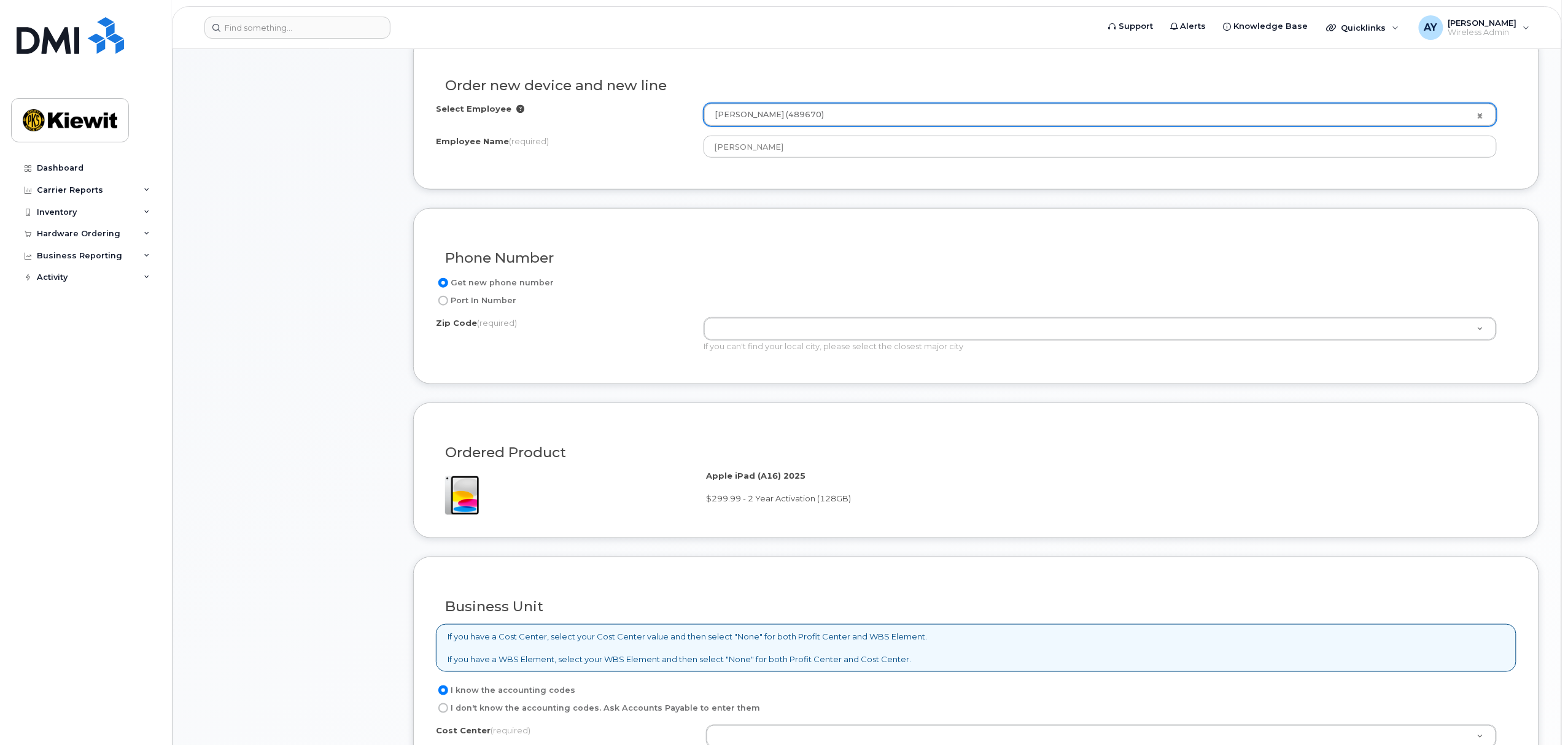
scroll to position [491, 0]
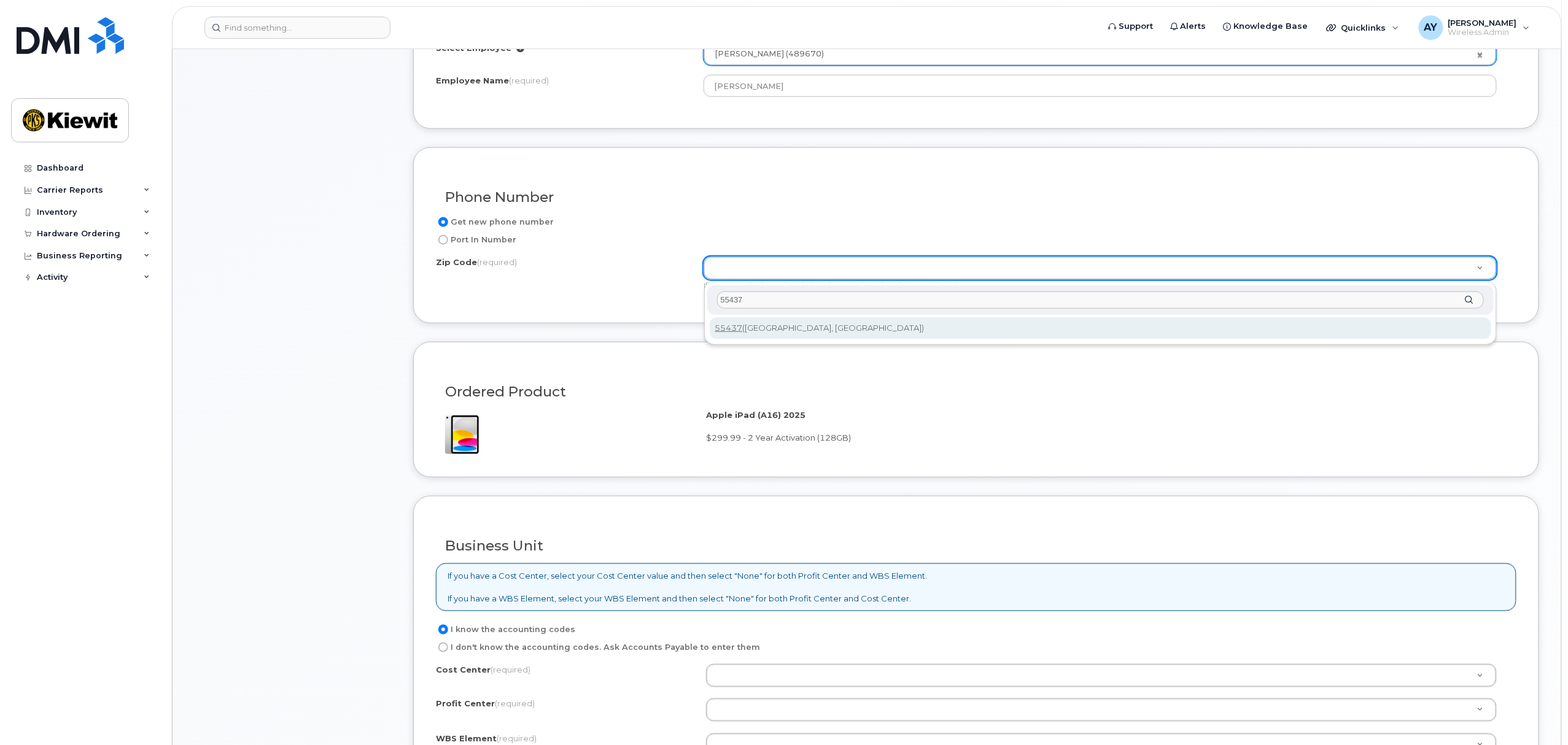
type input "55437"
type input "55437 (Minneapolis, MN)"
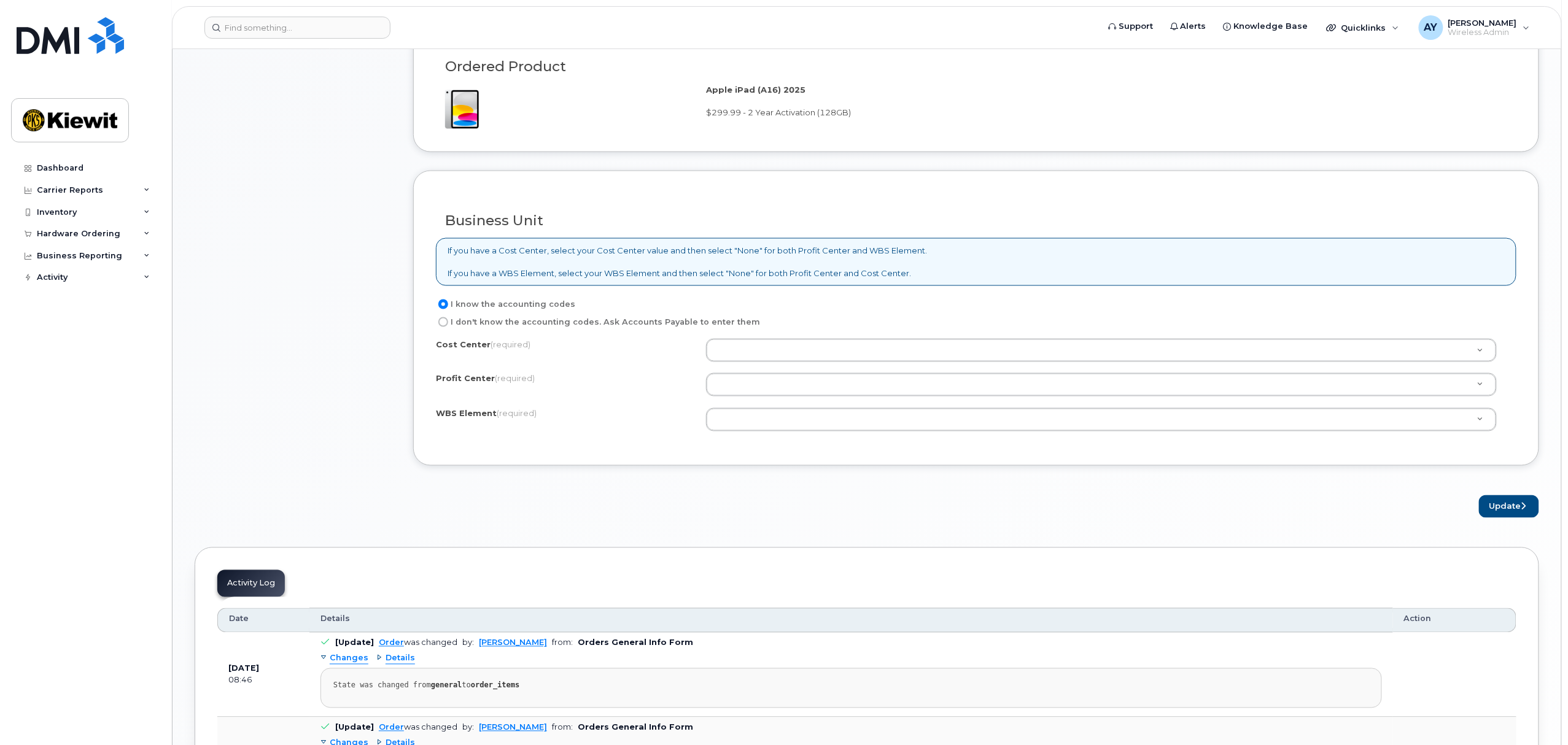
scroll to position [818, 0]
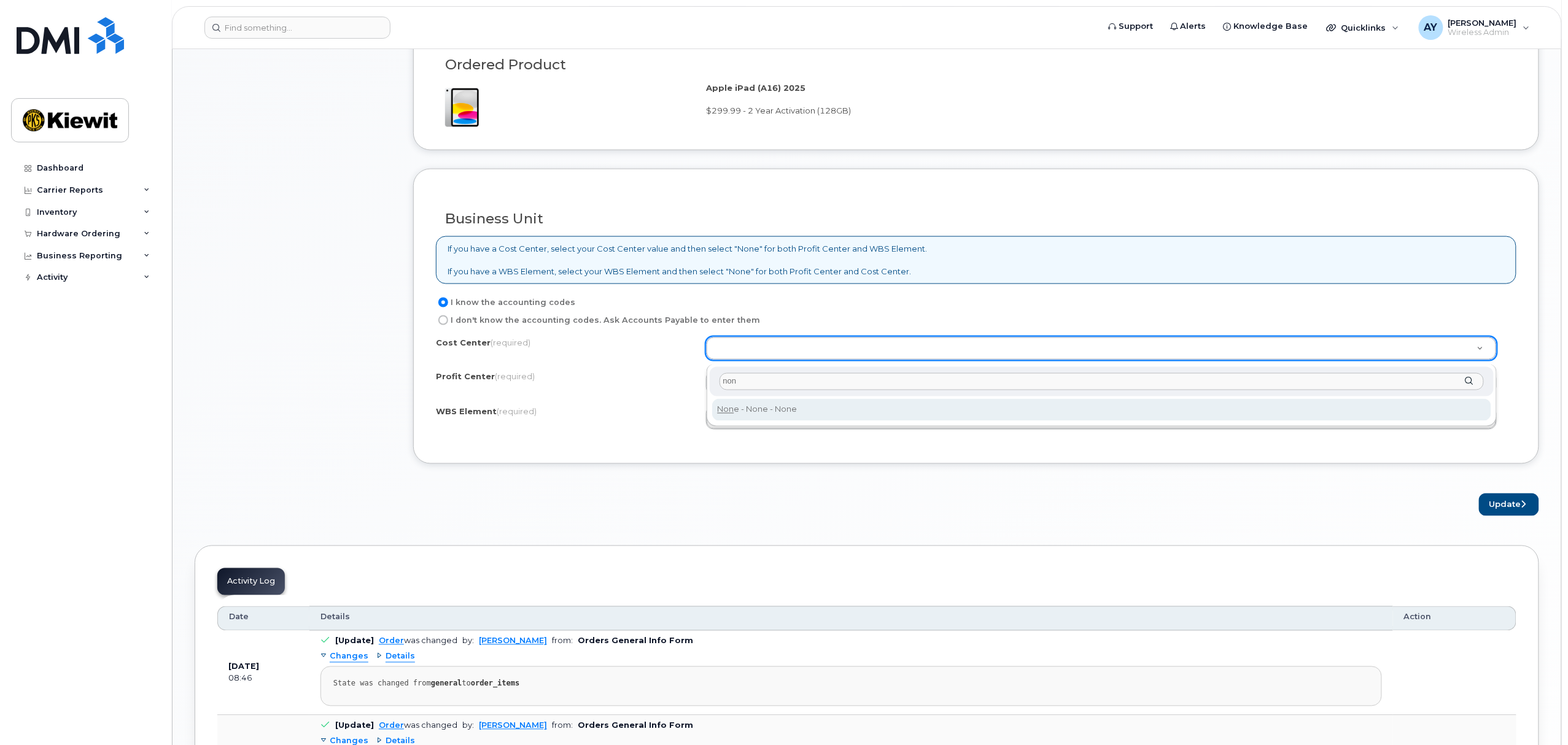
type input "non"
type input "None"
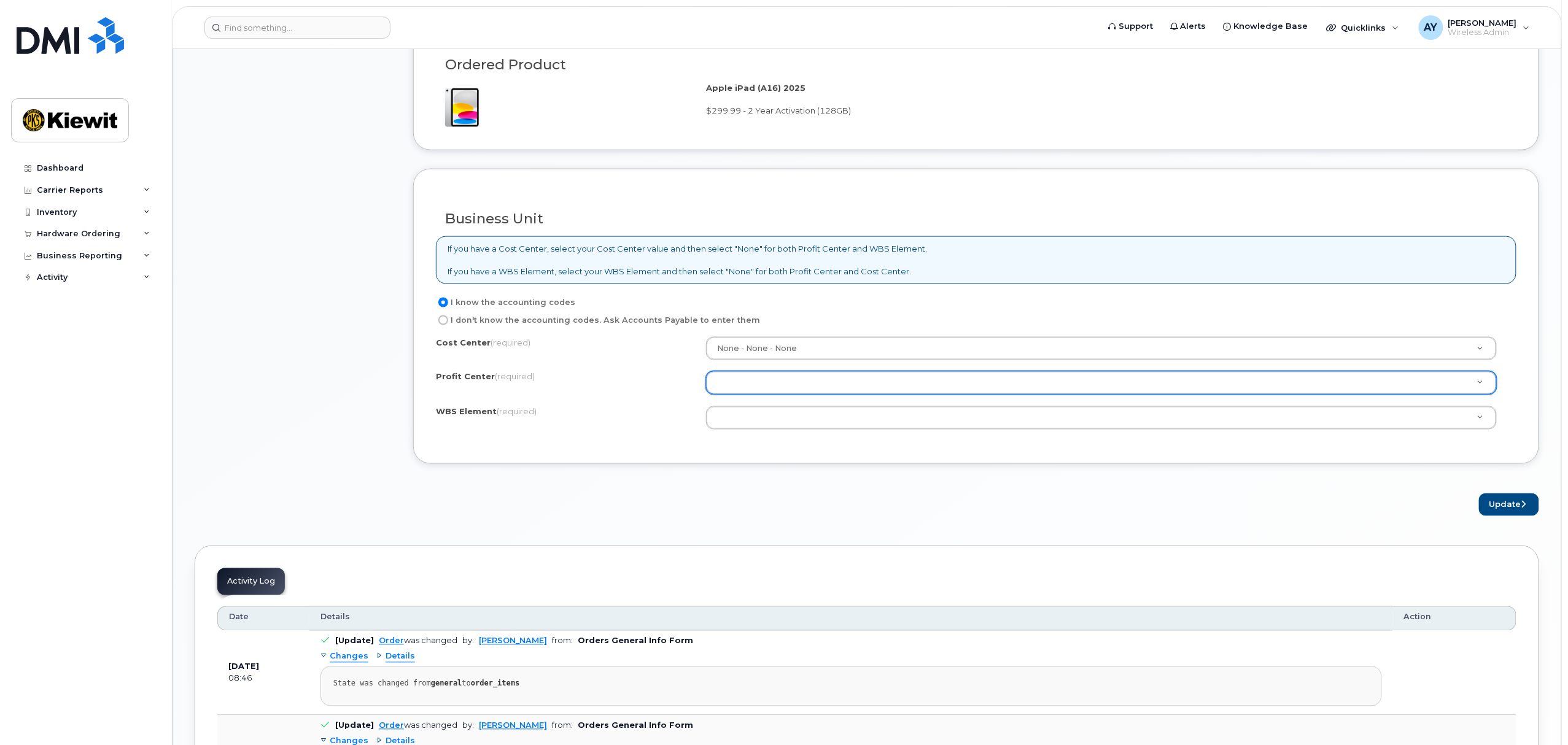
type input "n"
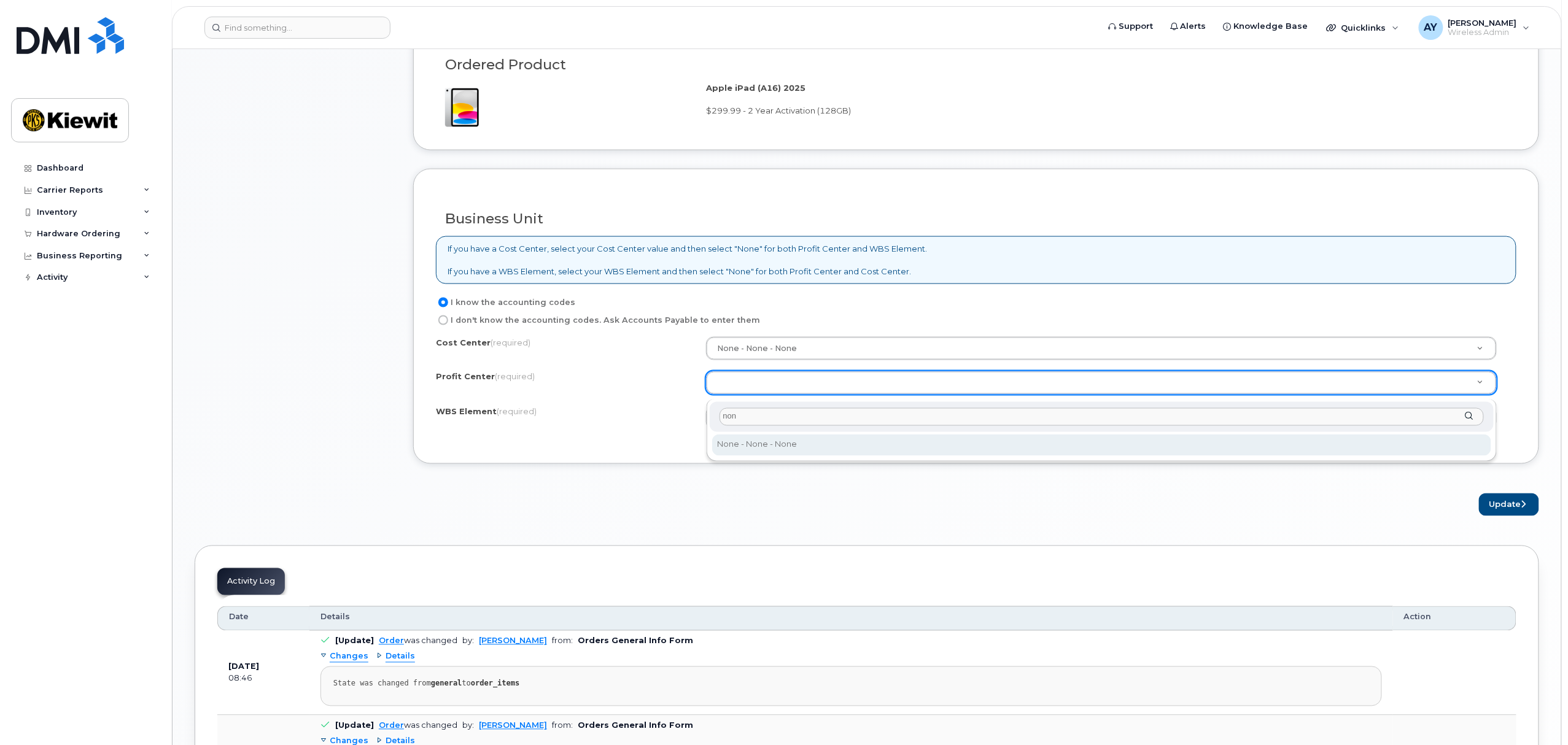
type input "non"
select select "None"
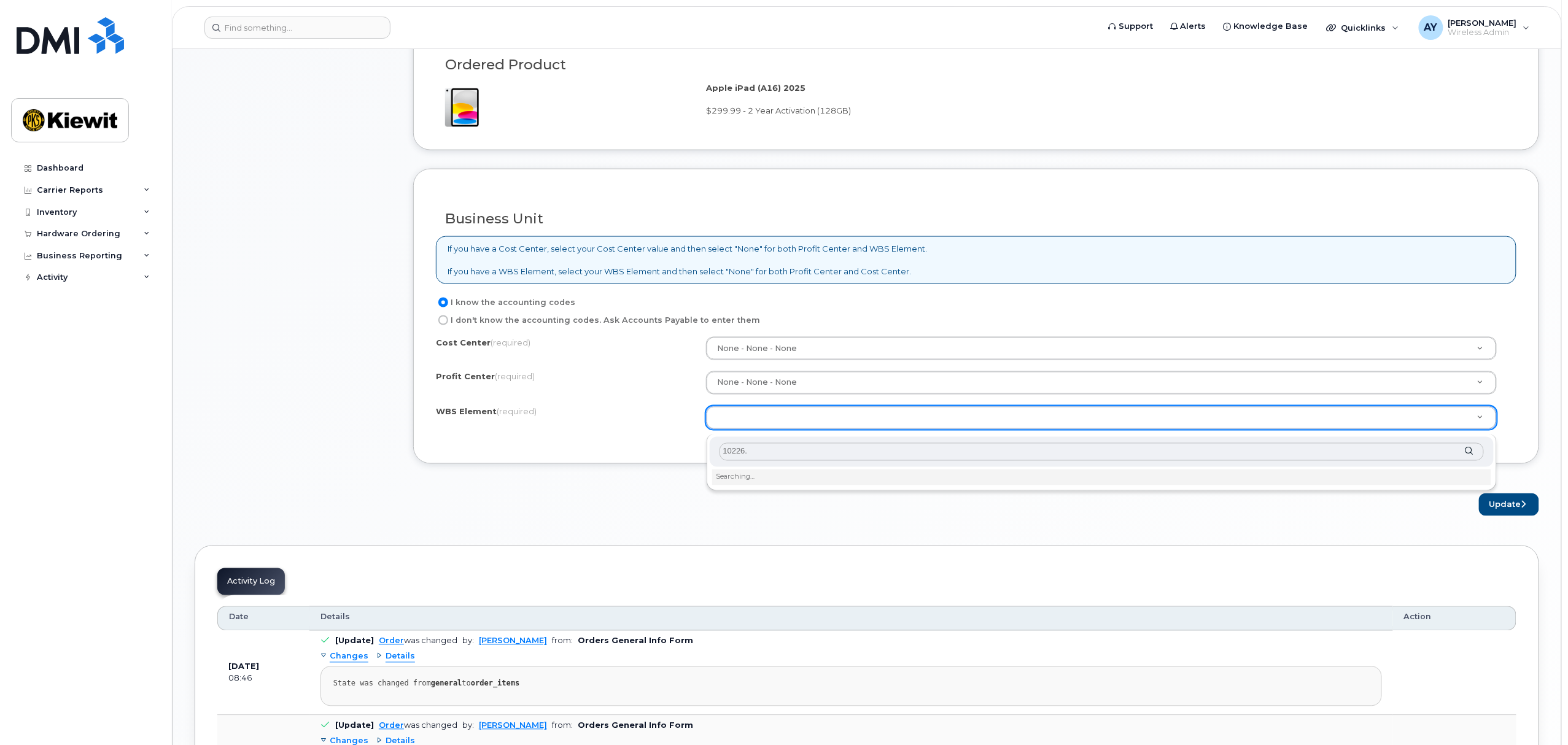
click at [723, 451] on input "10226." at bounding box center [1102, 451] width 765 height 18
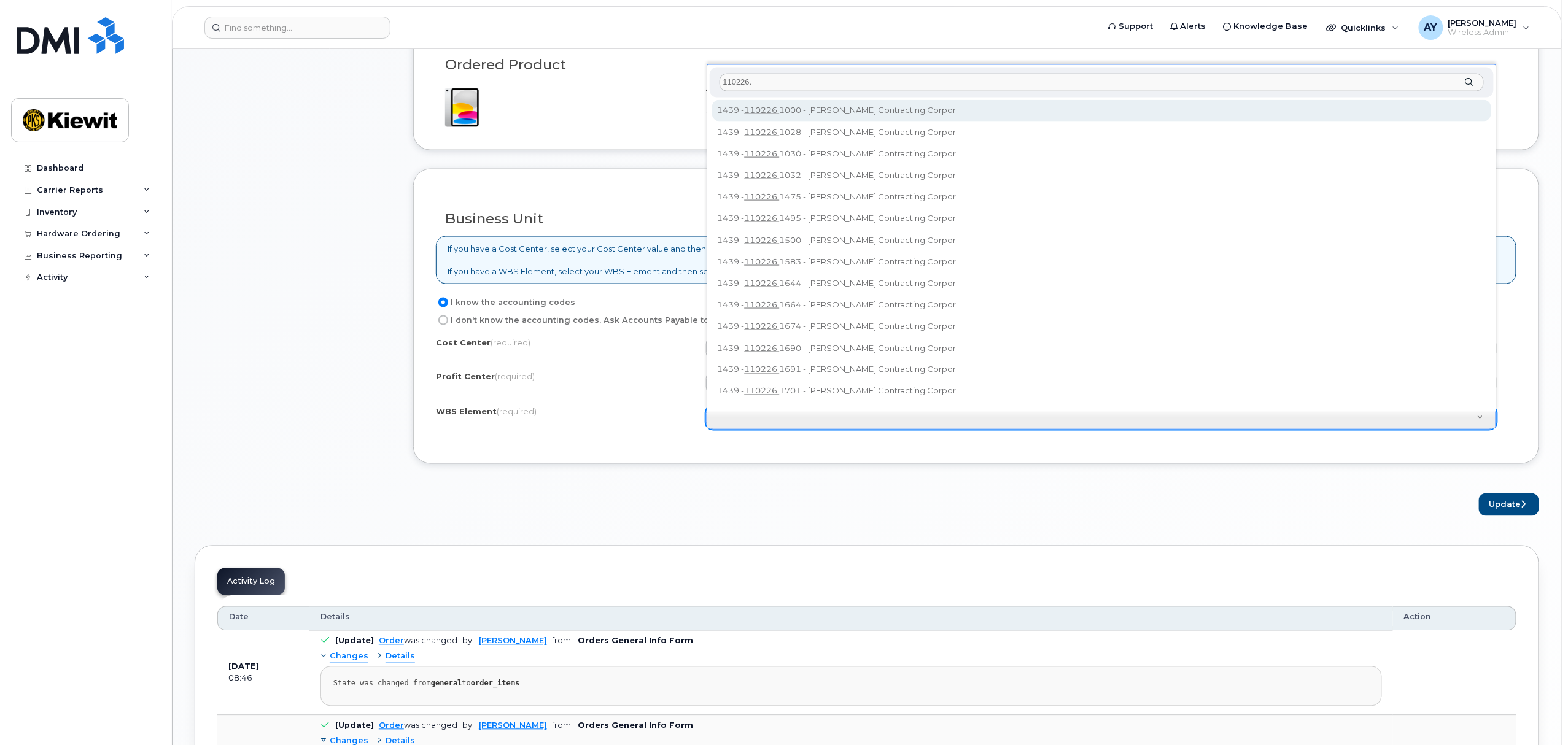
click at [764, 79] on input "110226." at bounding box center [1102, 83] width 765 height 18
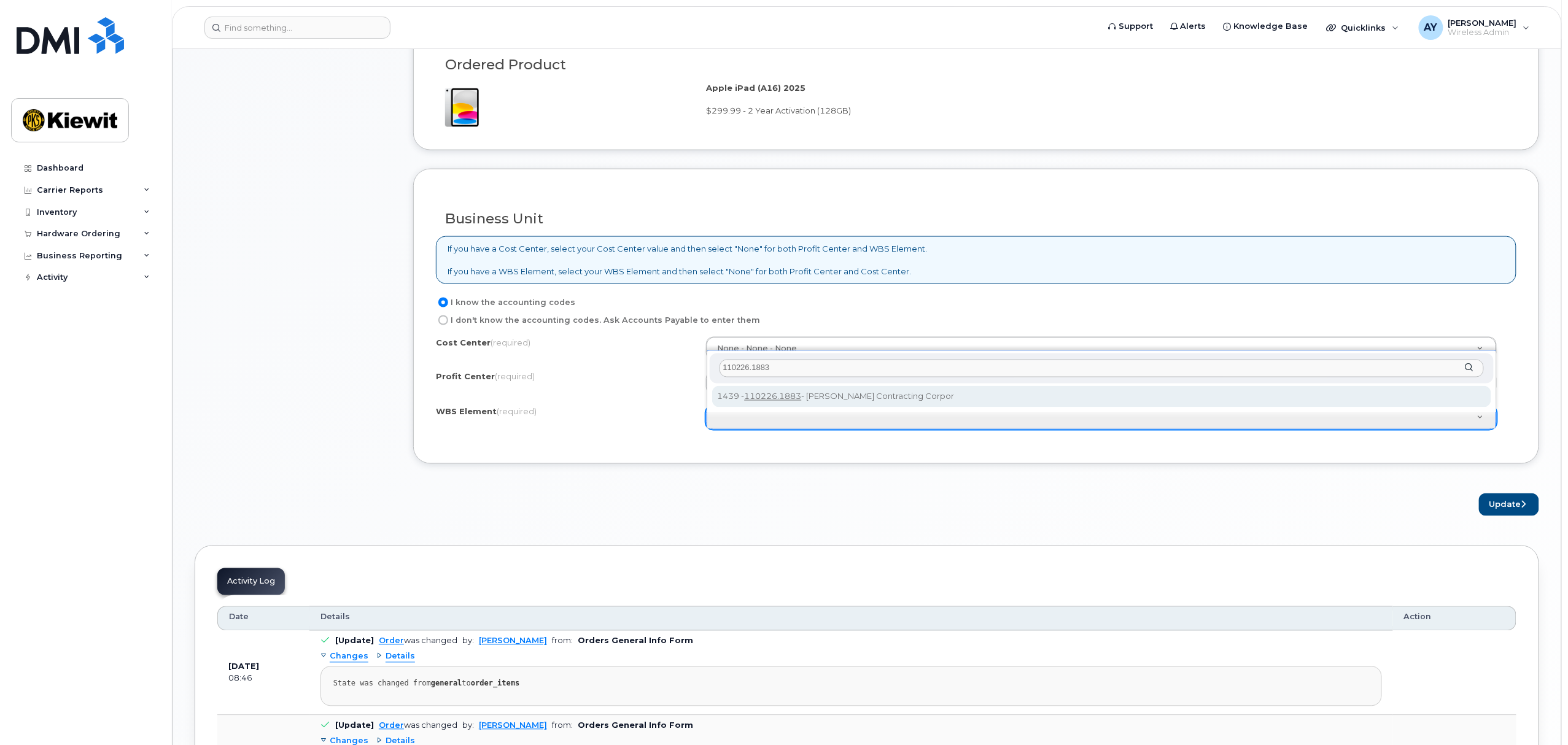
type input "110226.1883"
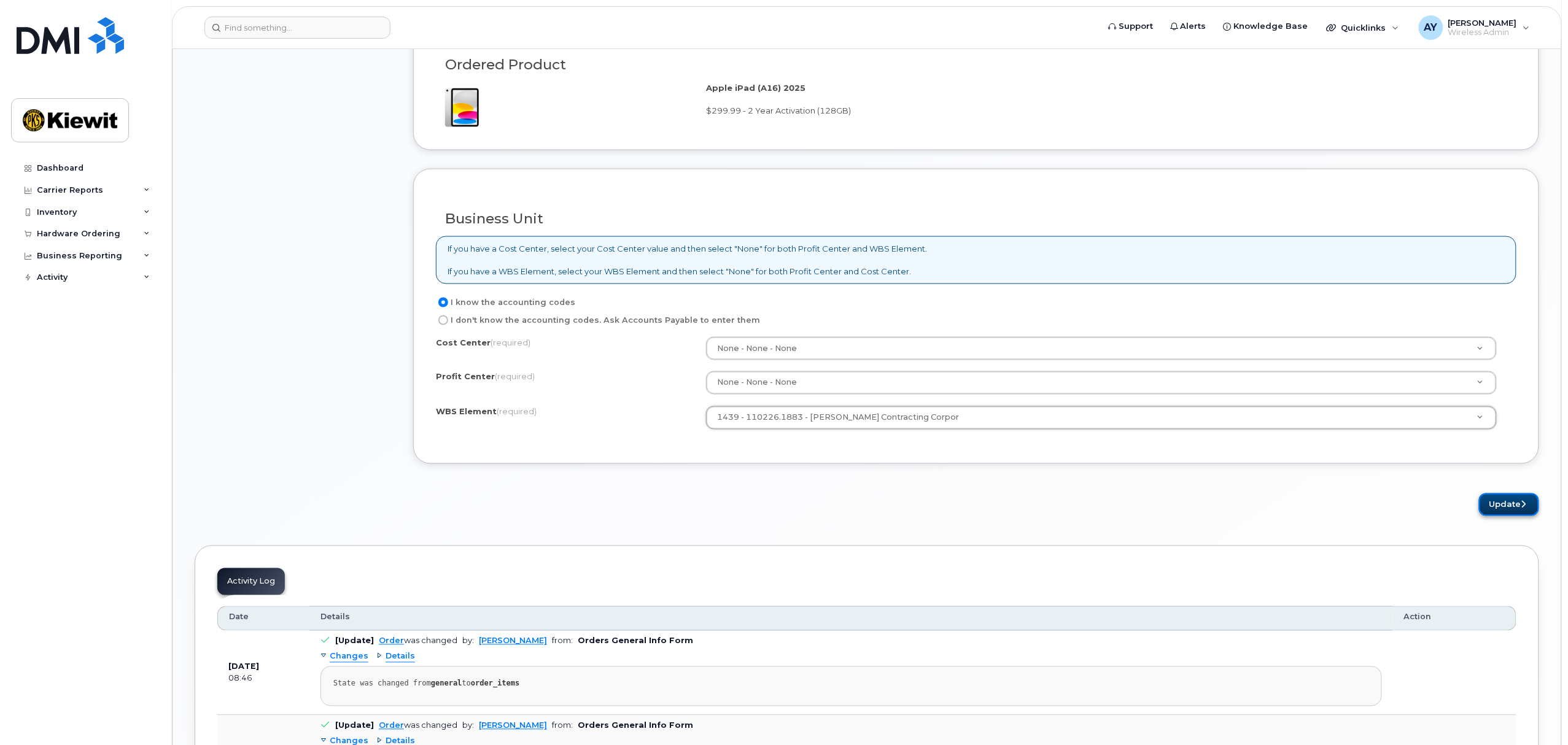
click at [1515, 513] on button "Update" at bounding box center [1509, 504] width 60 height 22
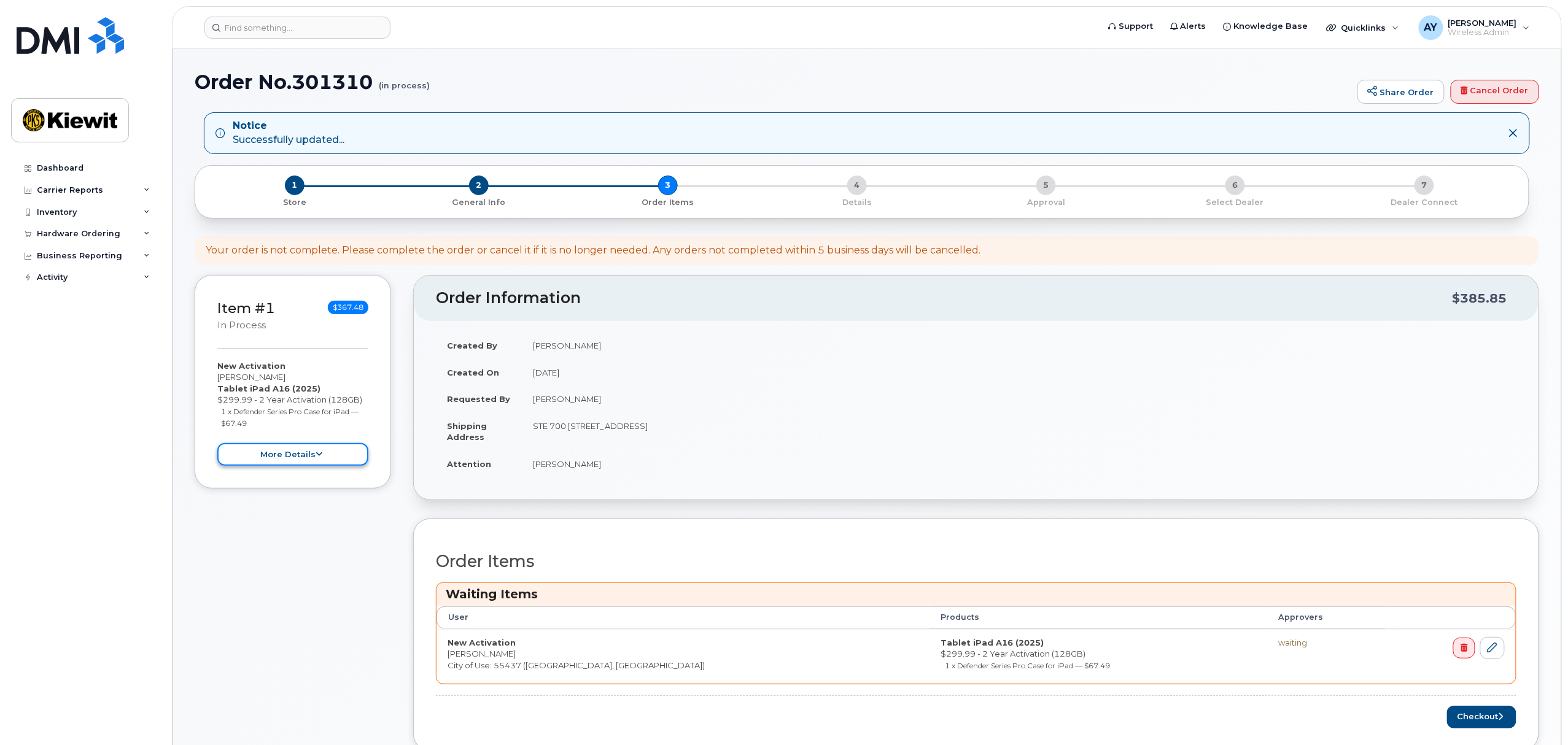
click at [317, 450] on button "more details" at bounding box center [293, 454] width 151 height 22
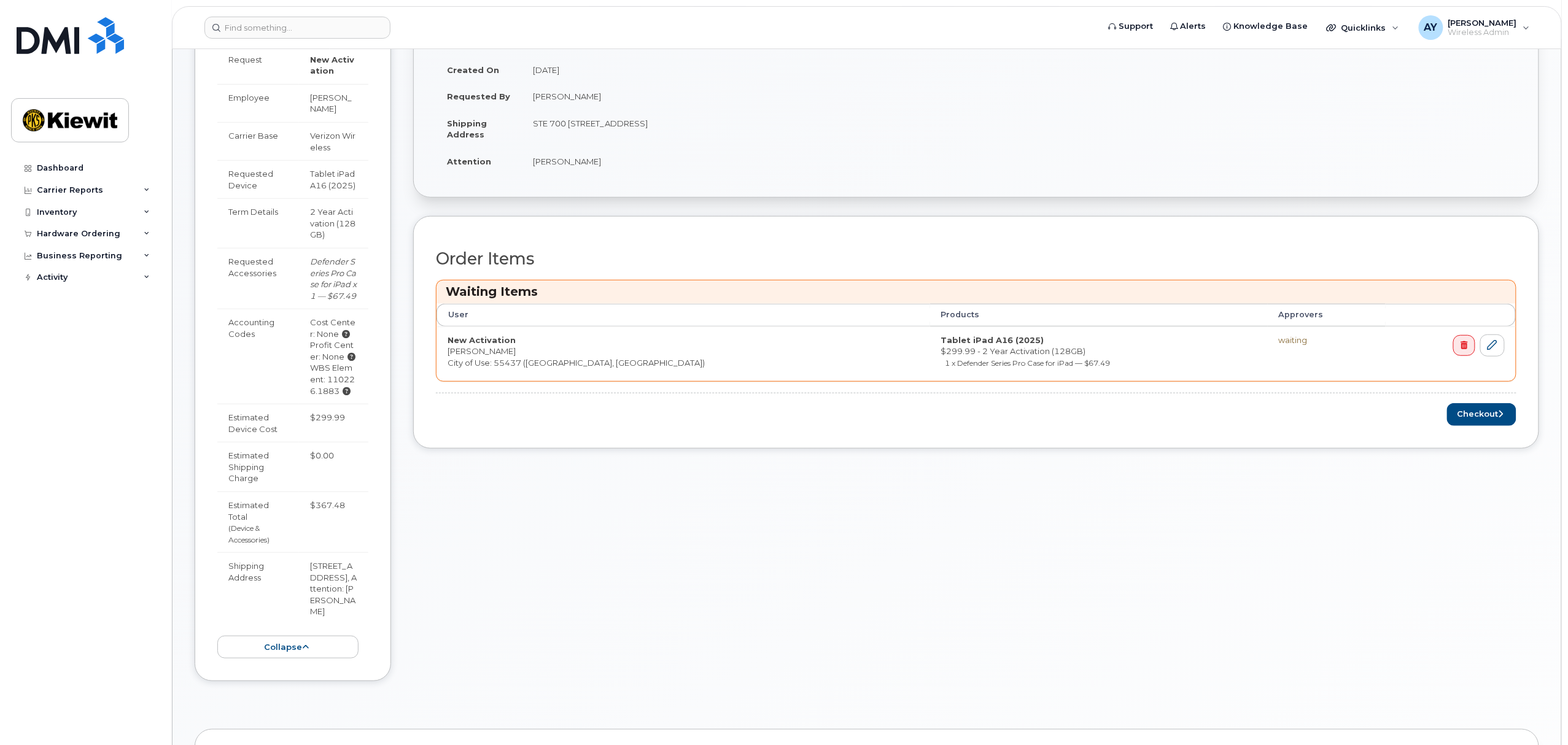
scroll to position [327, 0]
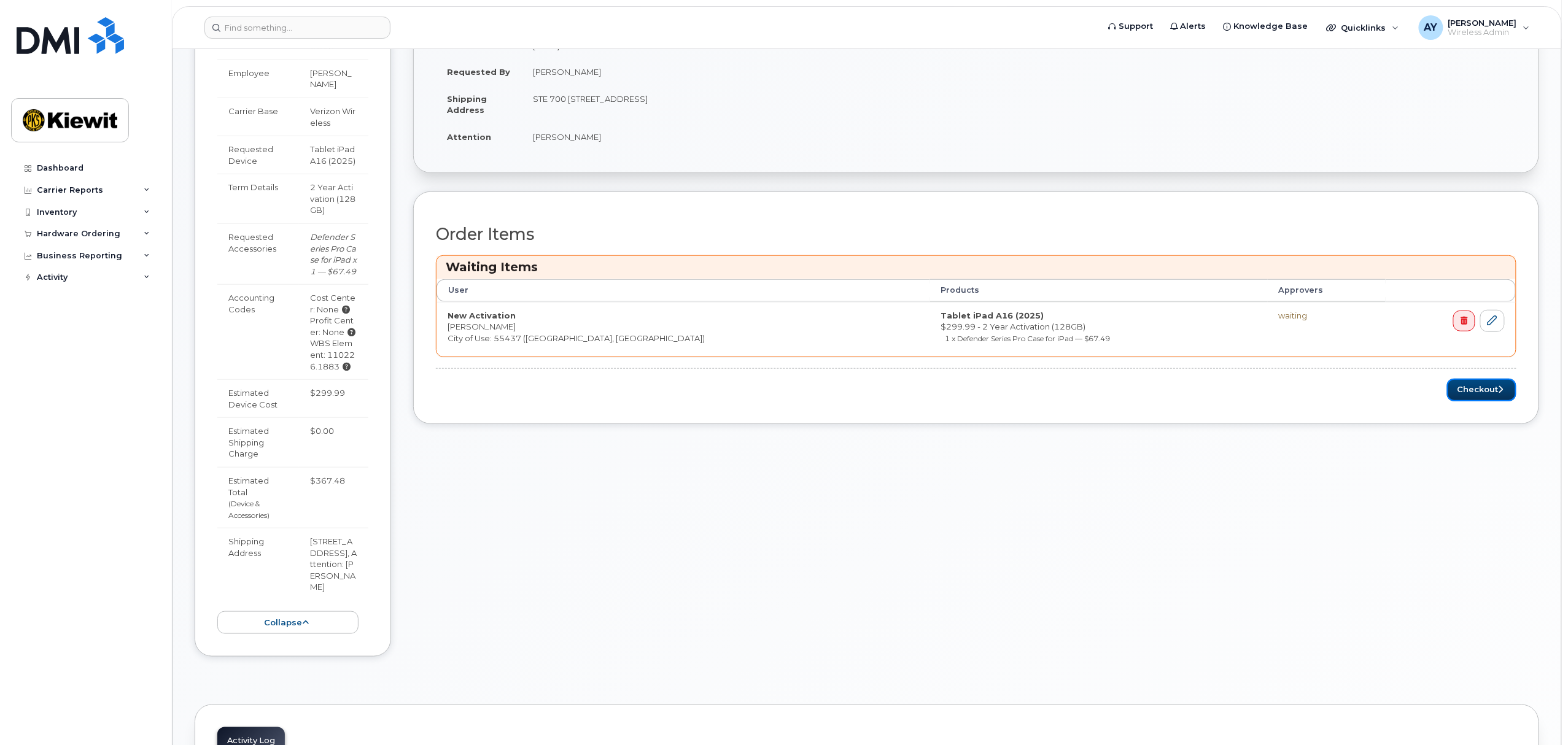
drag, startPoint x: 1456, startPoint y: 403, endPoint x: 1451, endPoint y: 474, distance: 71.2
click at [1456, 401] on button "Checkout" at bounding box center [1481, 390] width 69 height 22
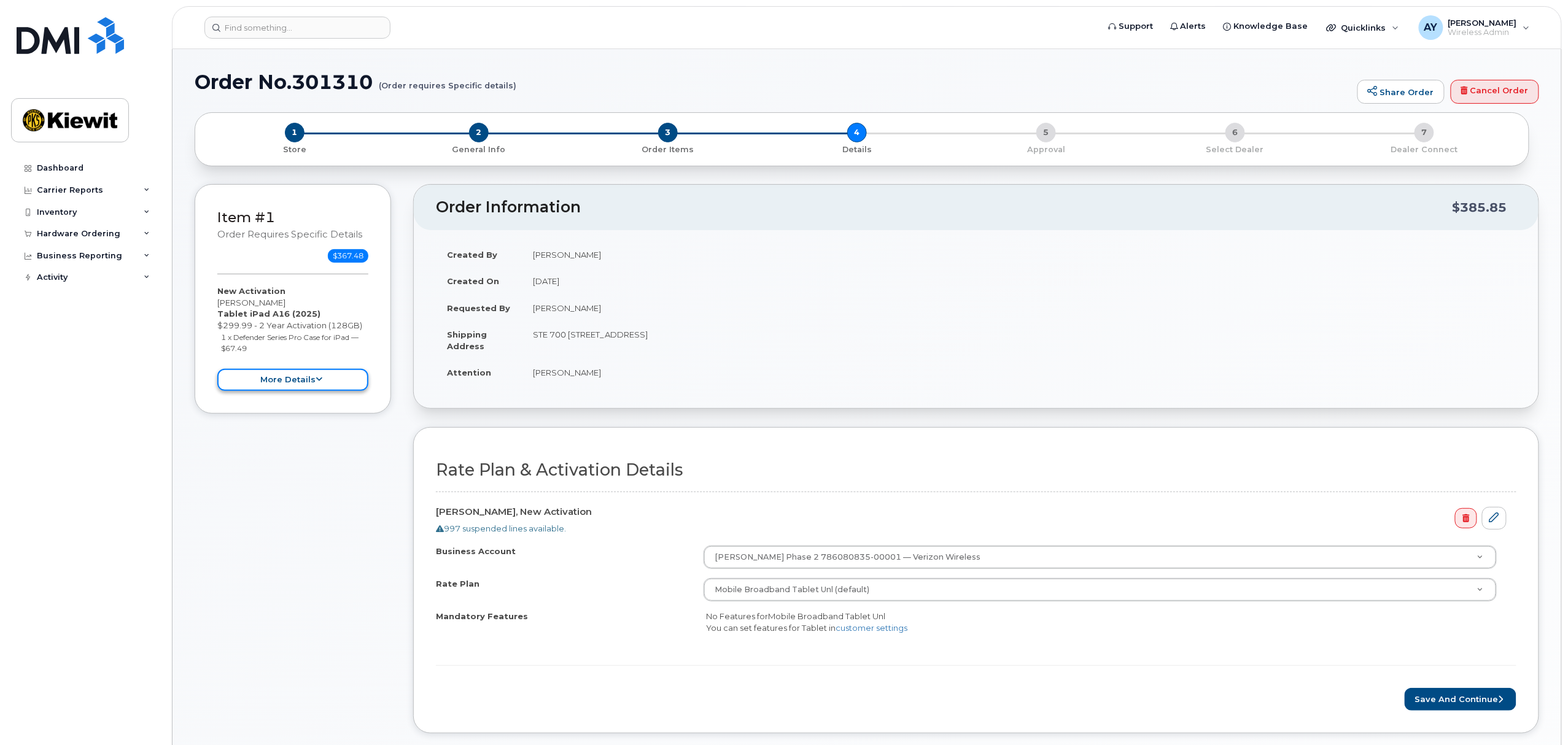
click at [294, 389] on button "more details" at bounding box center [293, 380] width 151 height 22
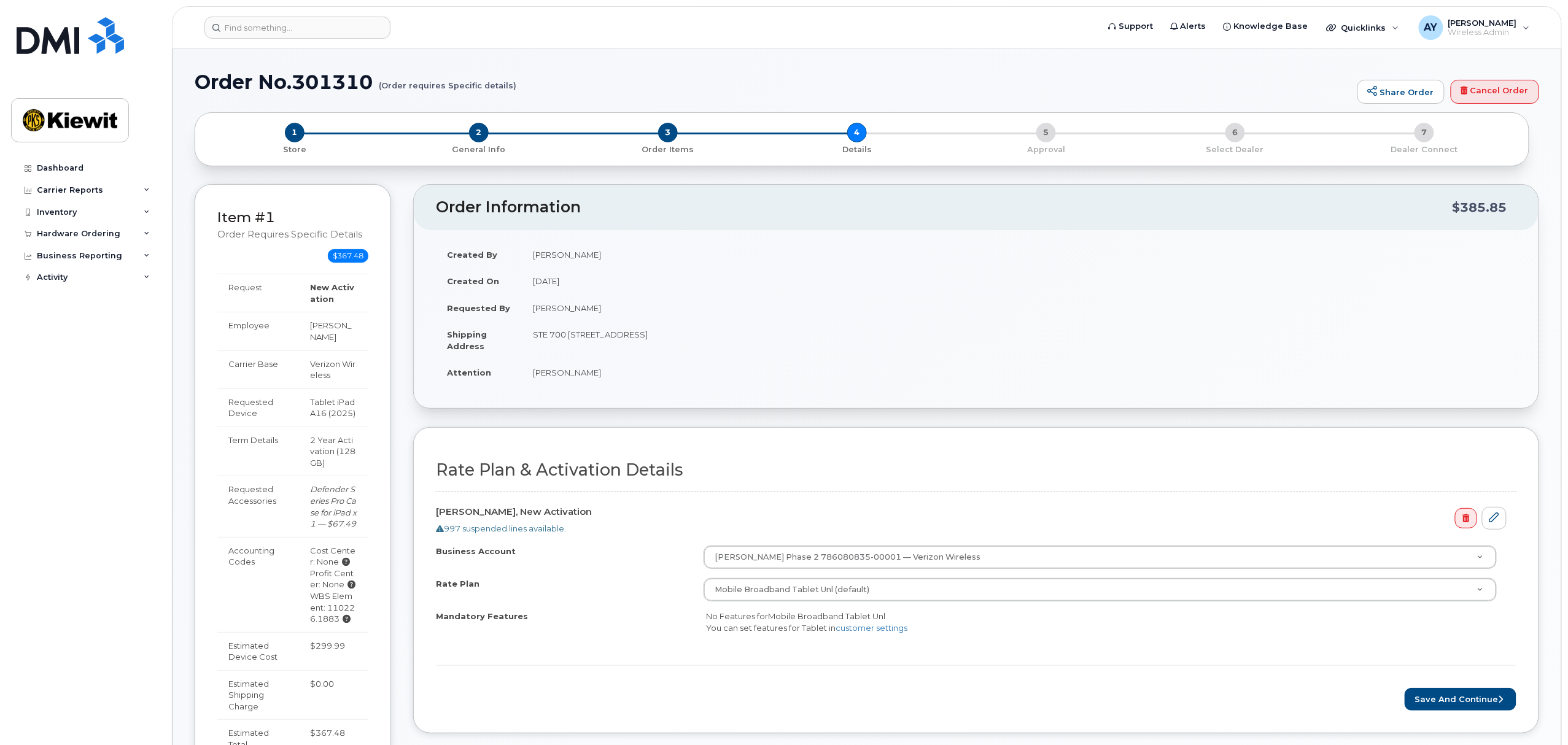
scroll to position [163, 0]
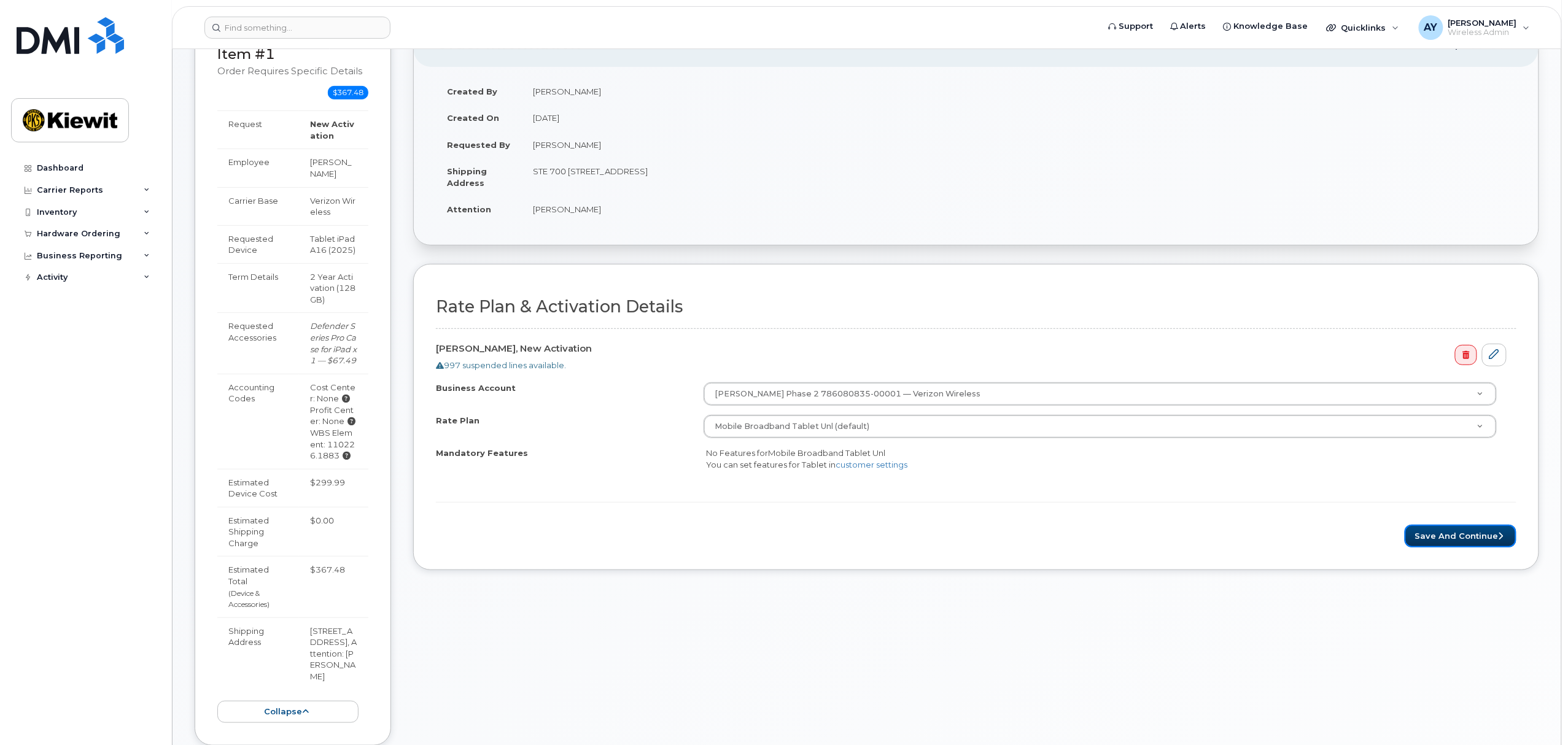
click at [1420, 545] on button "Save and Continue" at bounding box center [1460, 536] width 112 height 22
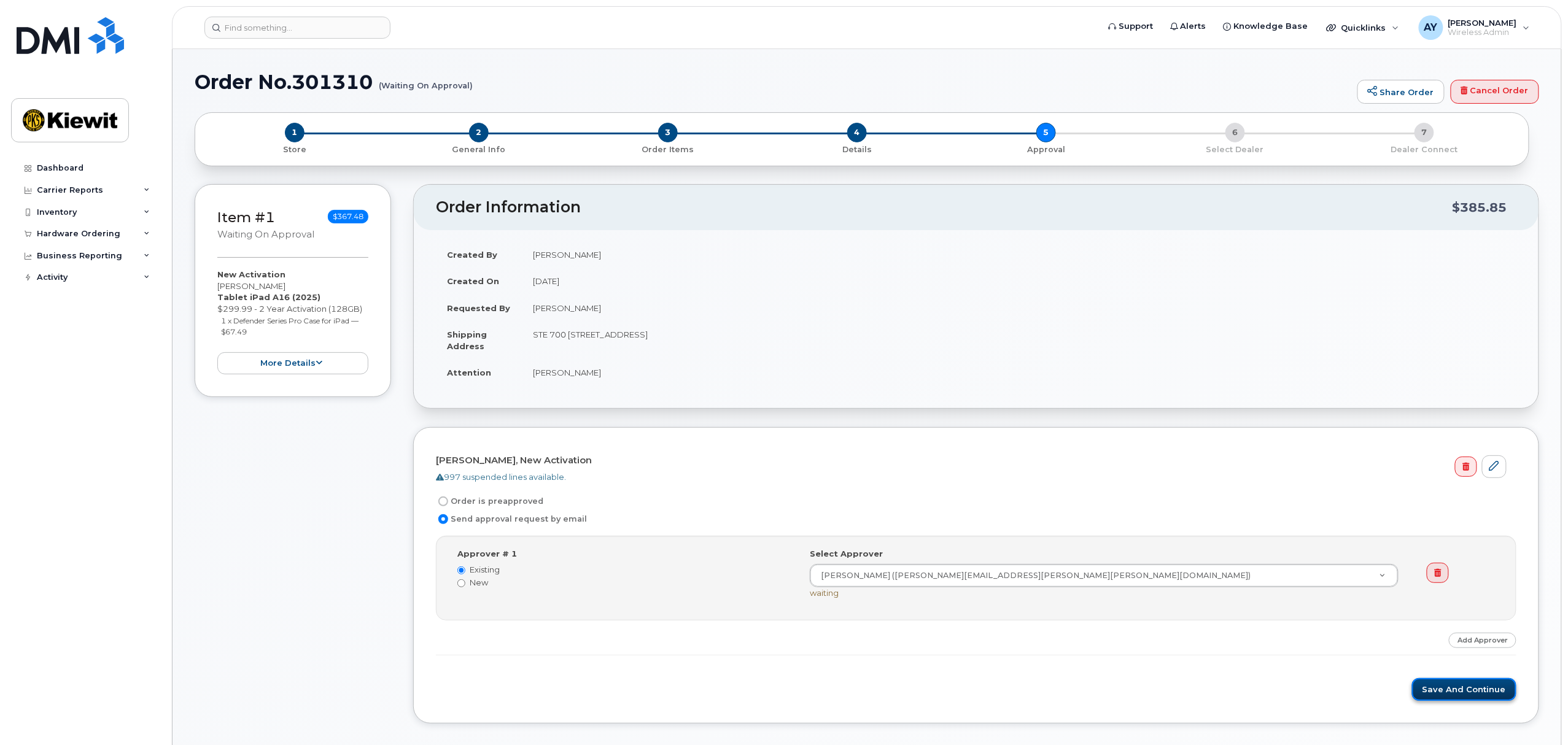
click at [1466, 694] on button "Save and Continue" at bounding box center [1464, 689] width 104 height 22
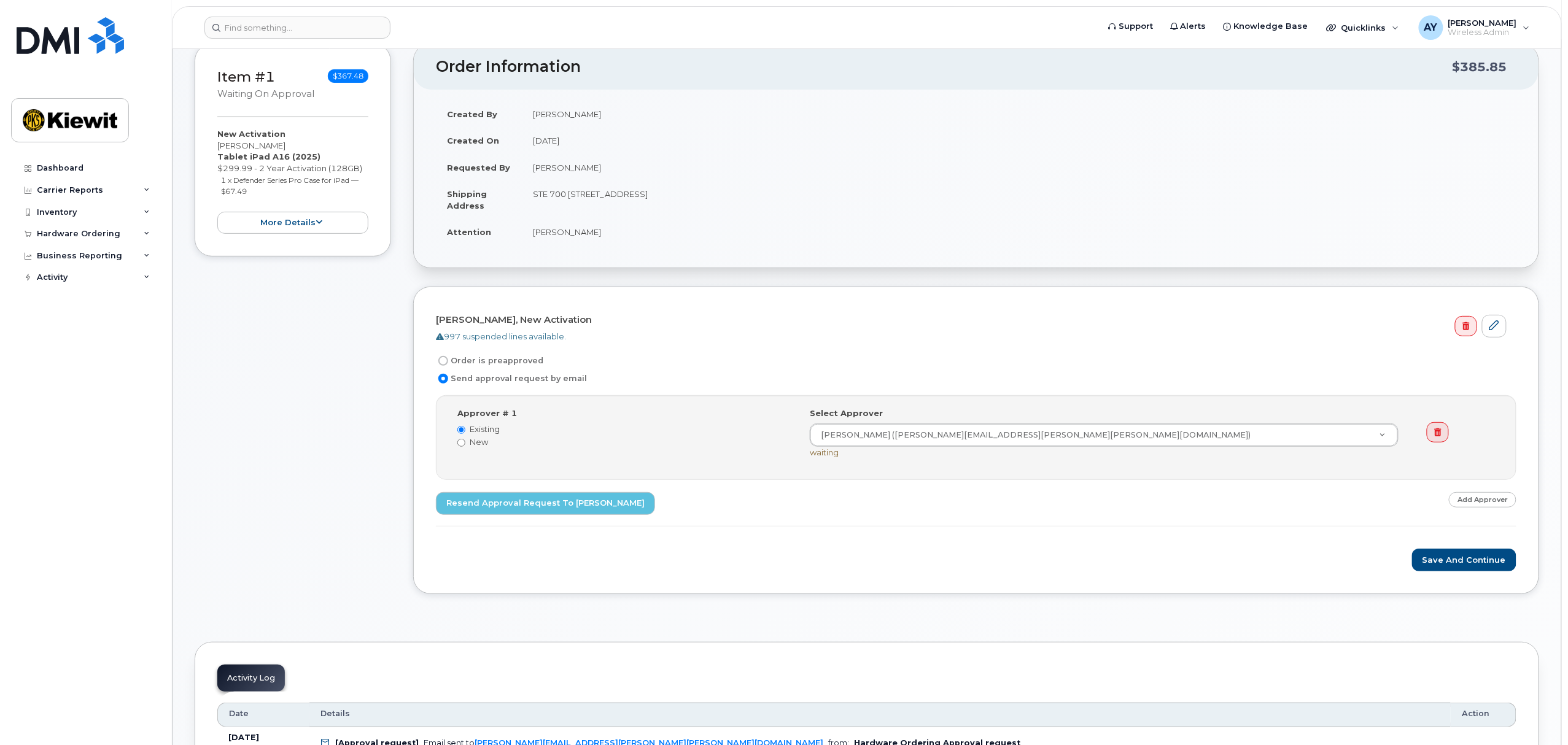
scroll to position [163, 0]
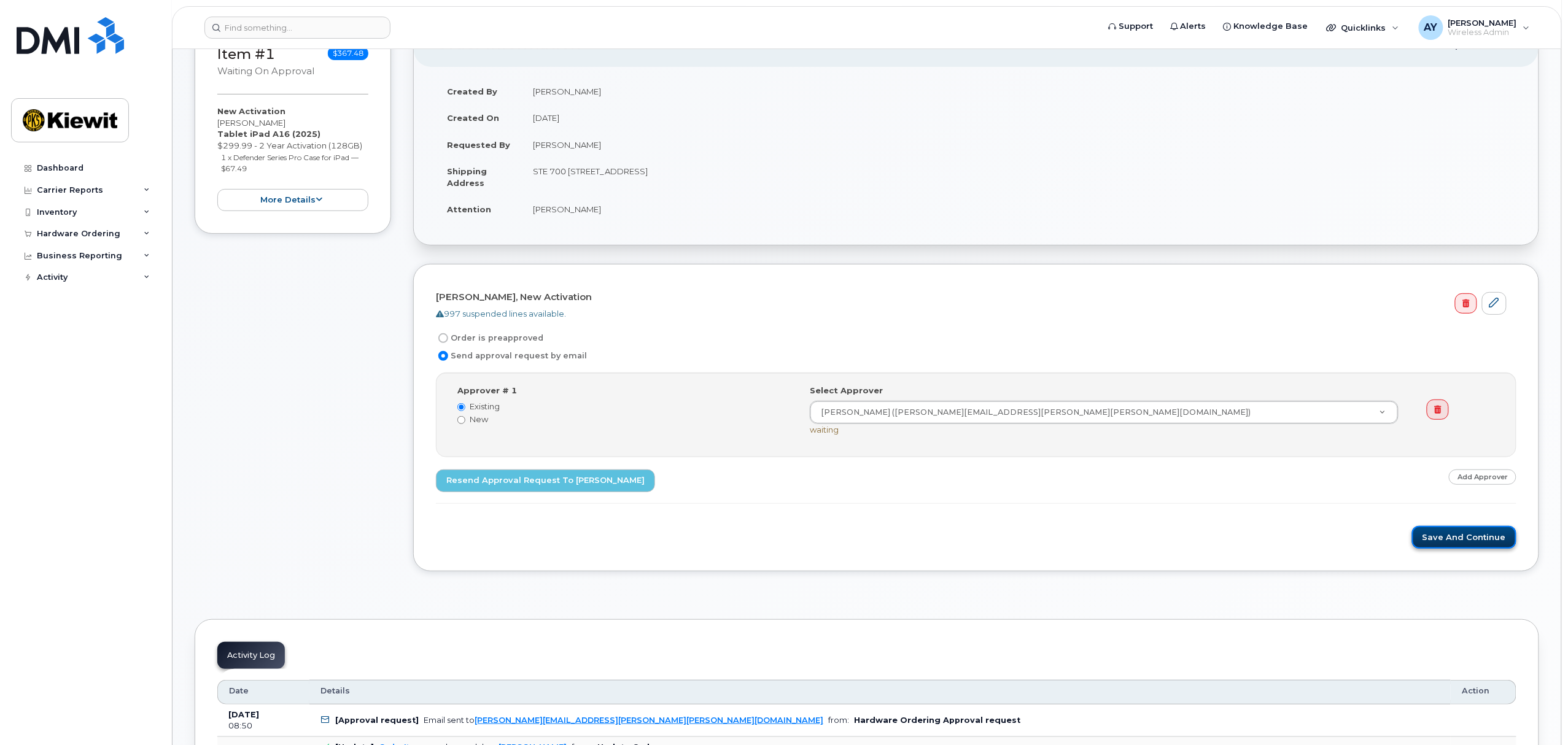
click at [1467, 542] on button "Save and Continue" at bounding box center [1464, 537] width 104 height 22
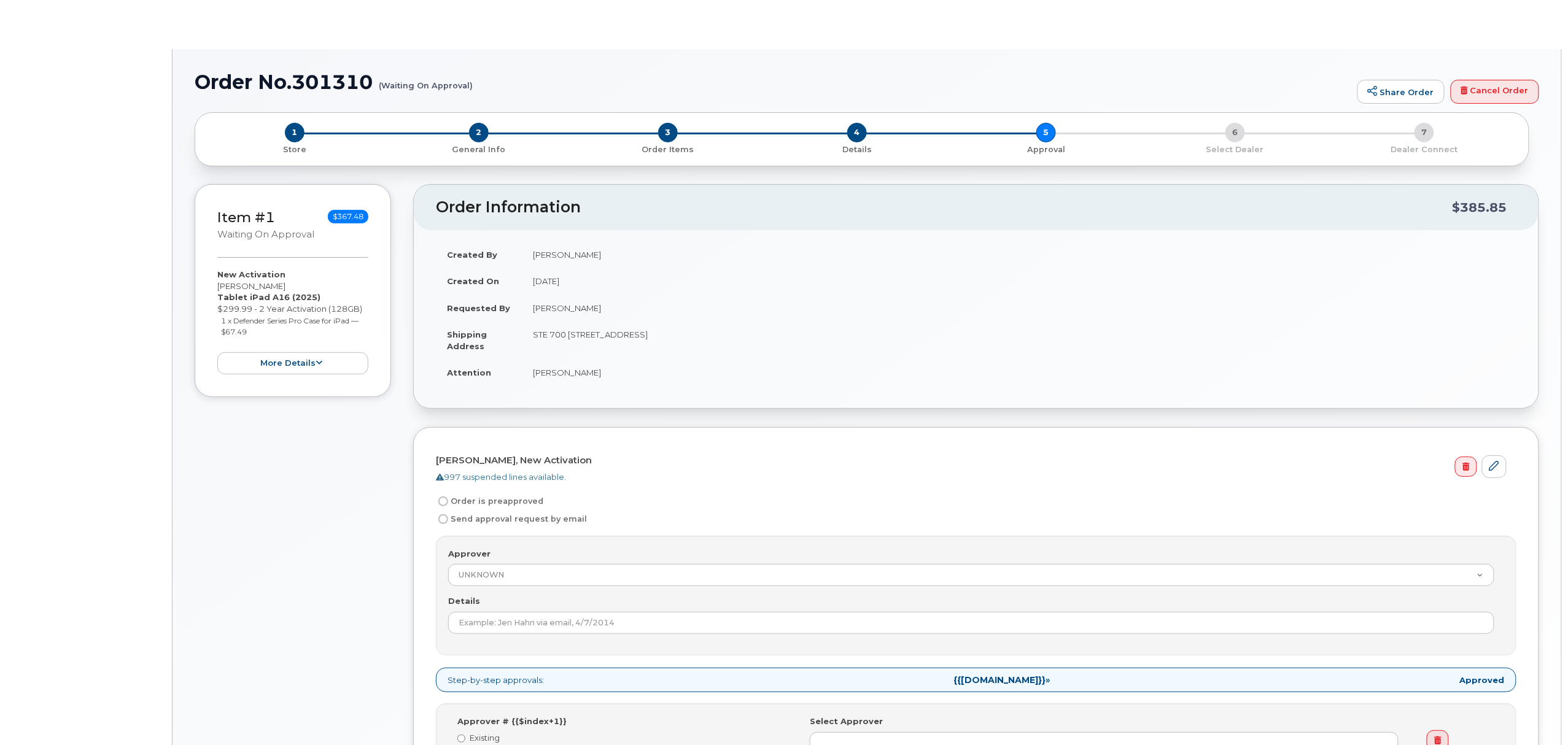
radio input "true"
